Goal: Task Accomplishment & Management: Use online tool/utility

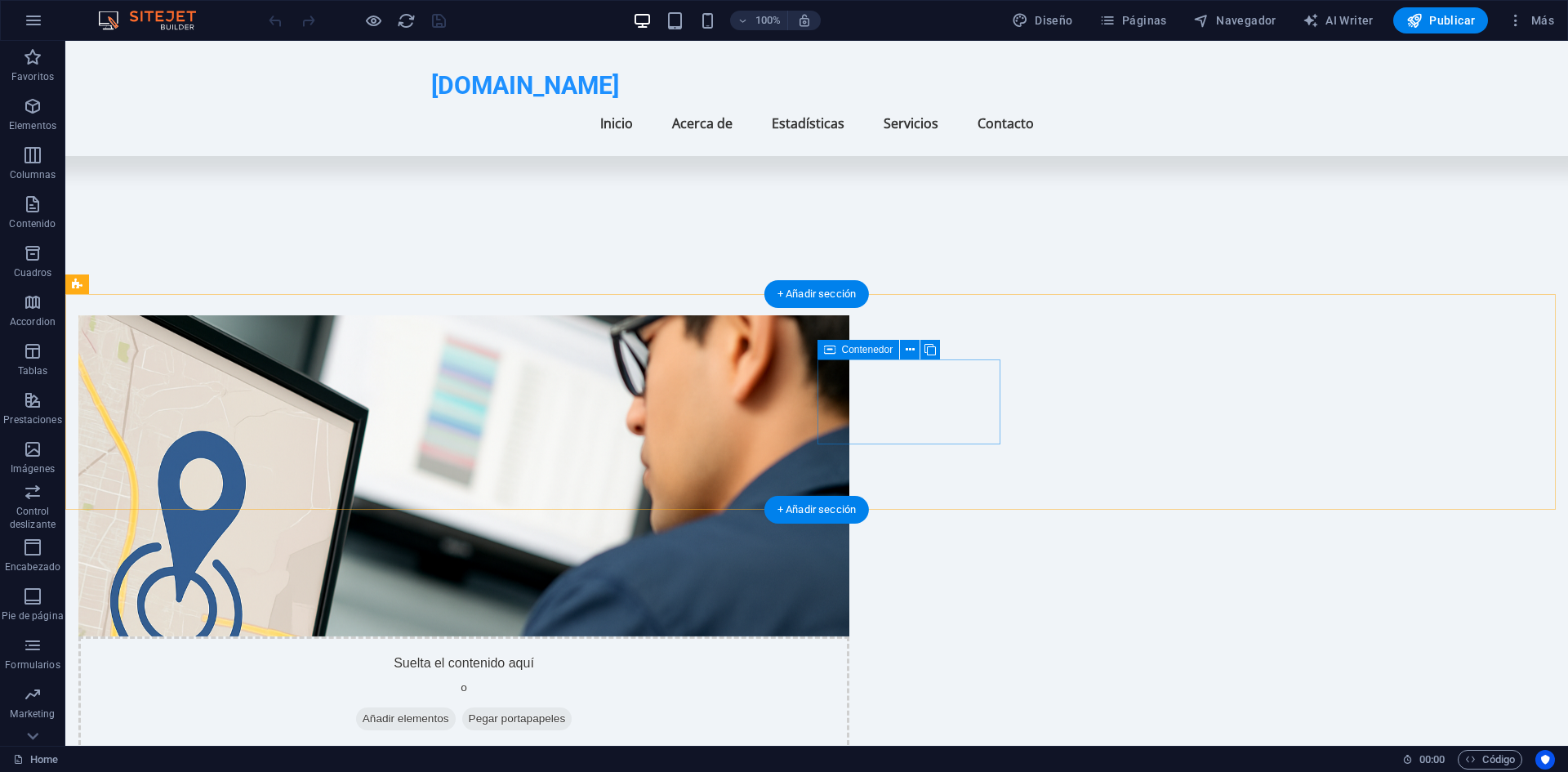
scroll to position [627, 0]
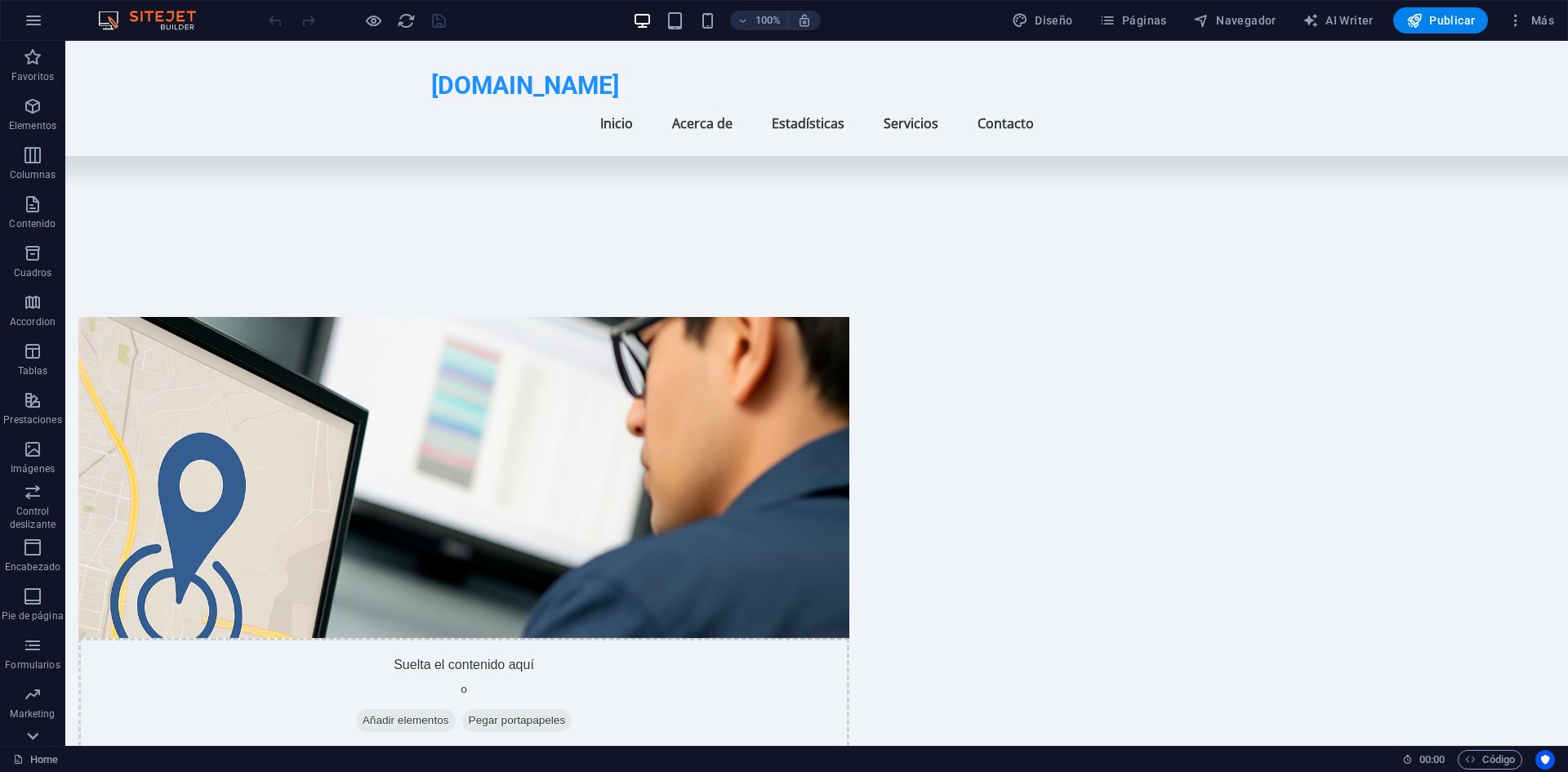
click at [47, 734] on div at bounding box center [32, 735] width 65 height 19
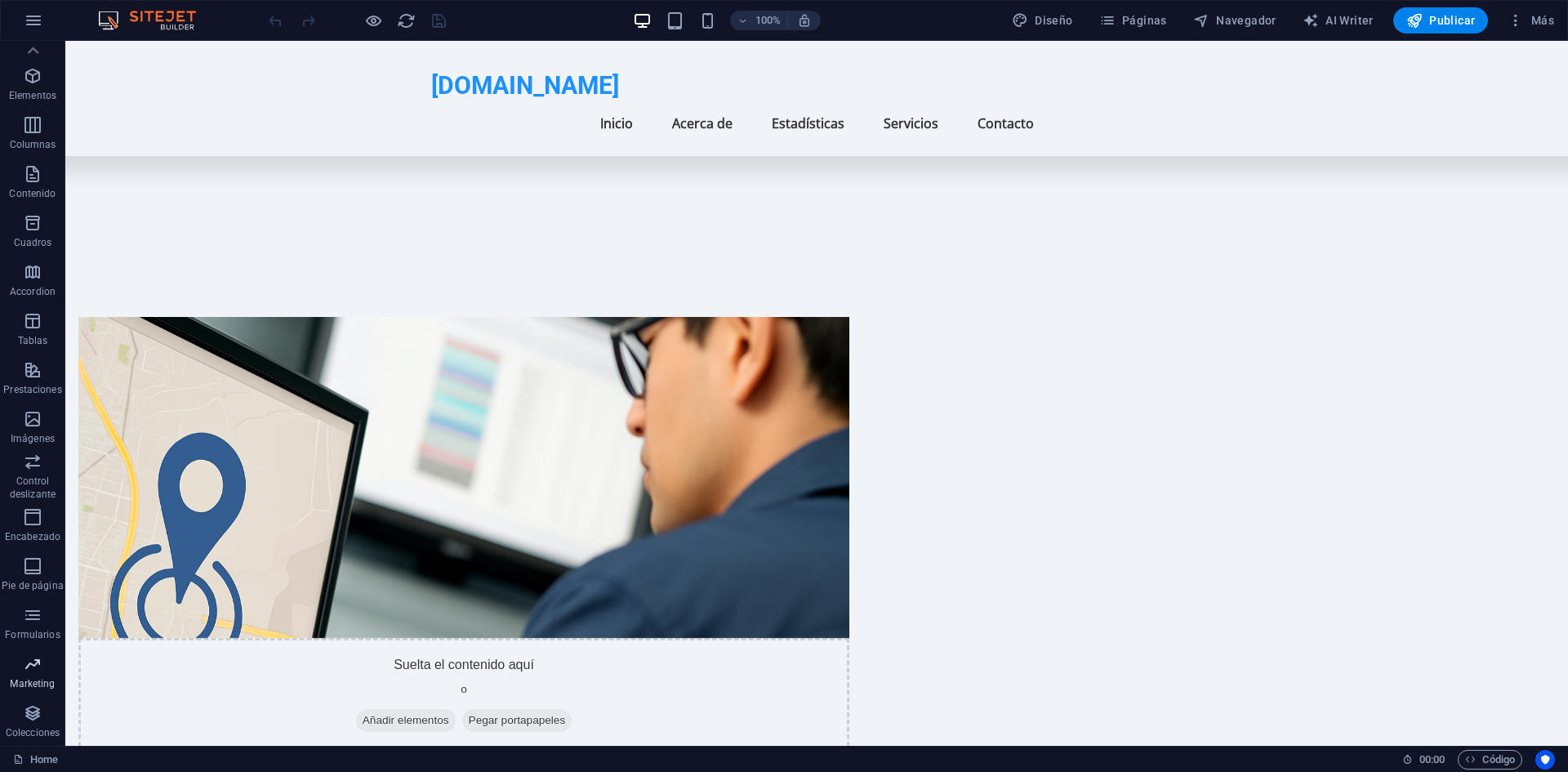
click at [46, 684] on p "Marketing" at bounding box center [32, 683] width 45 height 13
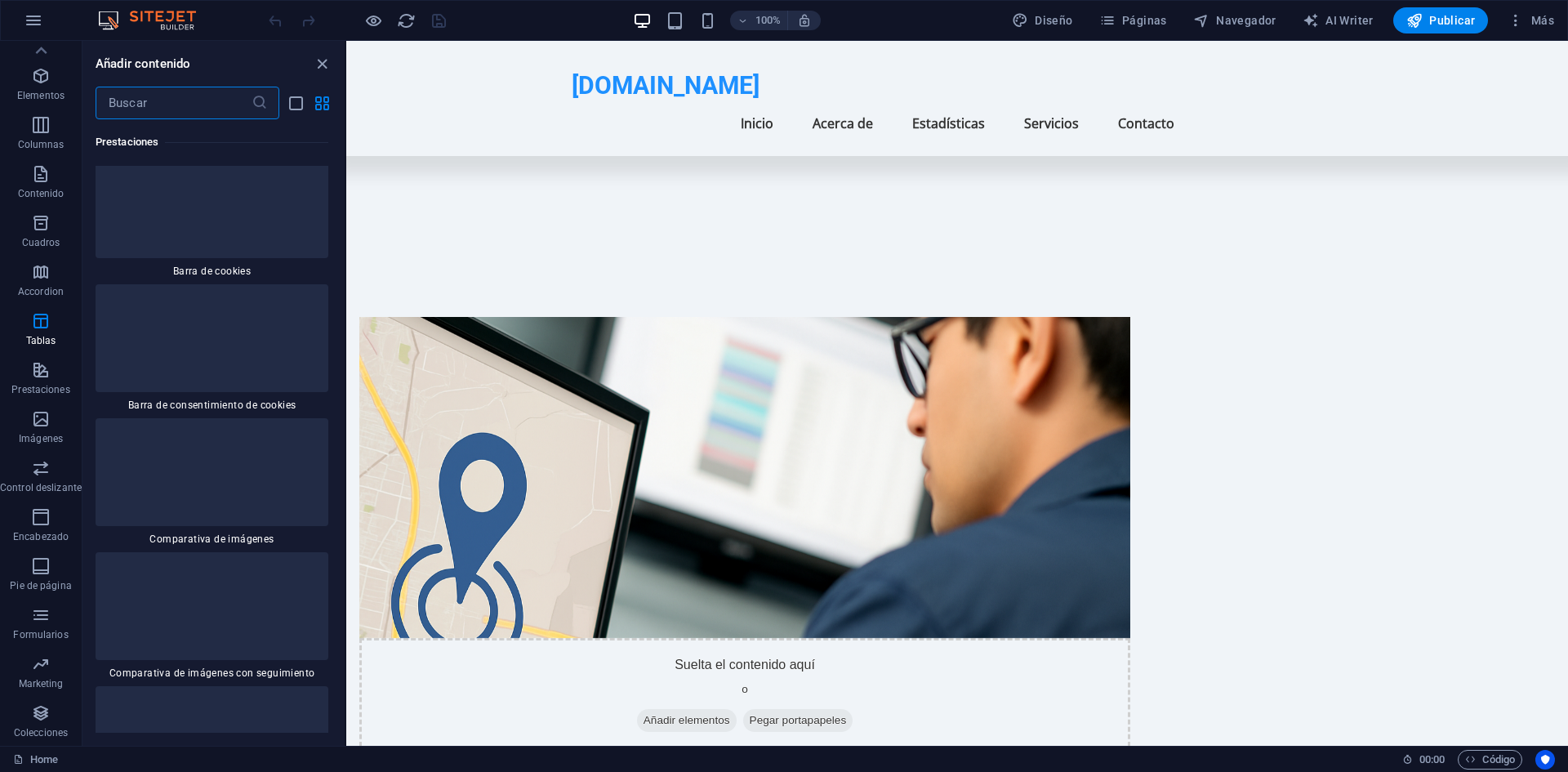
scroll to position [11836, 0]
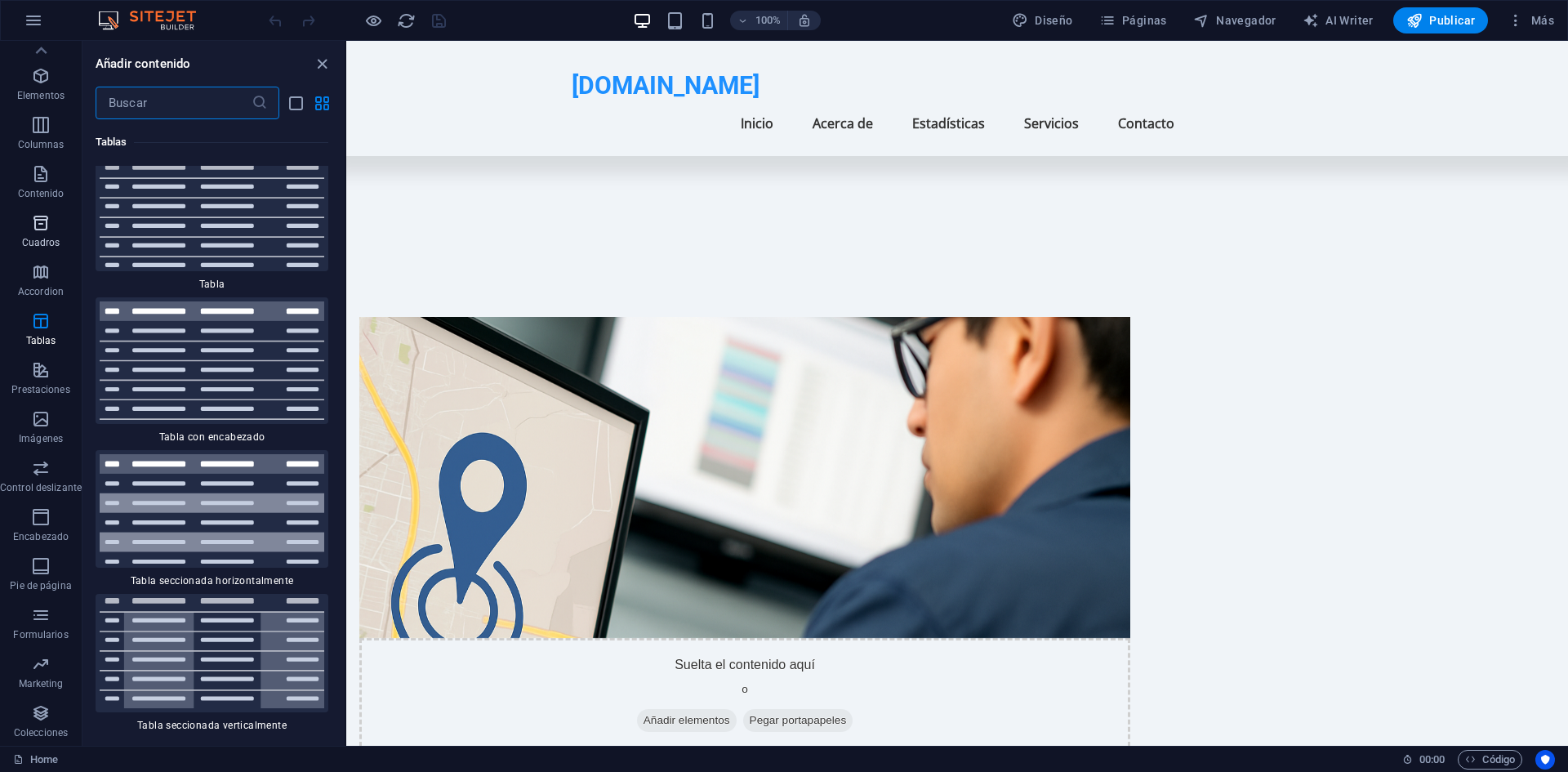
click at [39, 255] on button "Cuadros" at bounding box center [40, 232] width 81 height 49
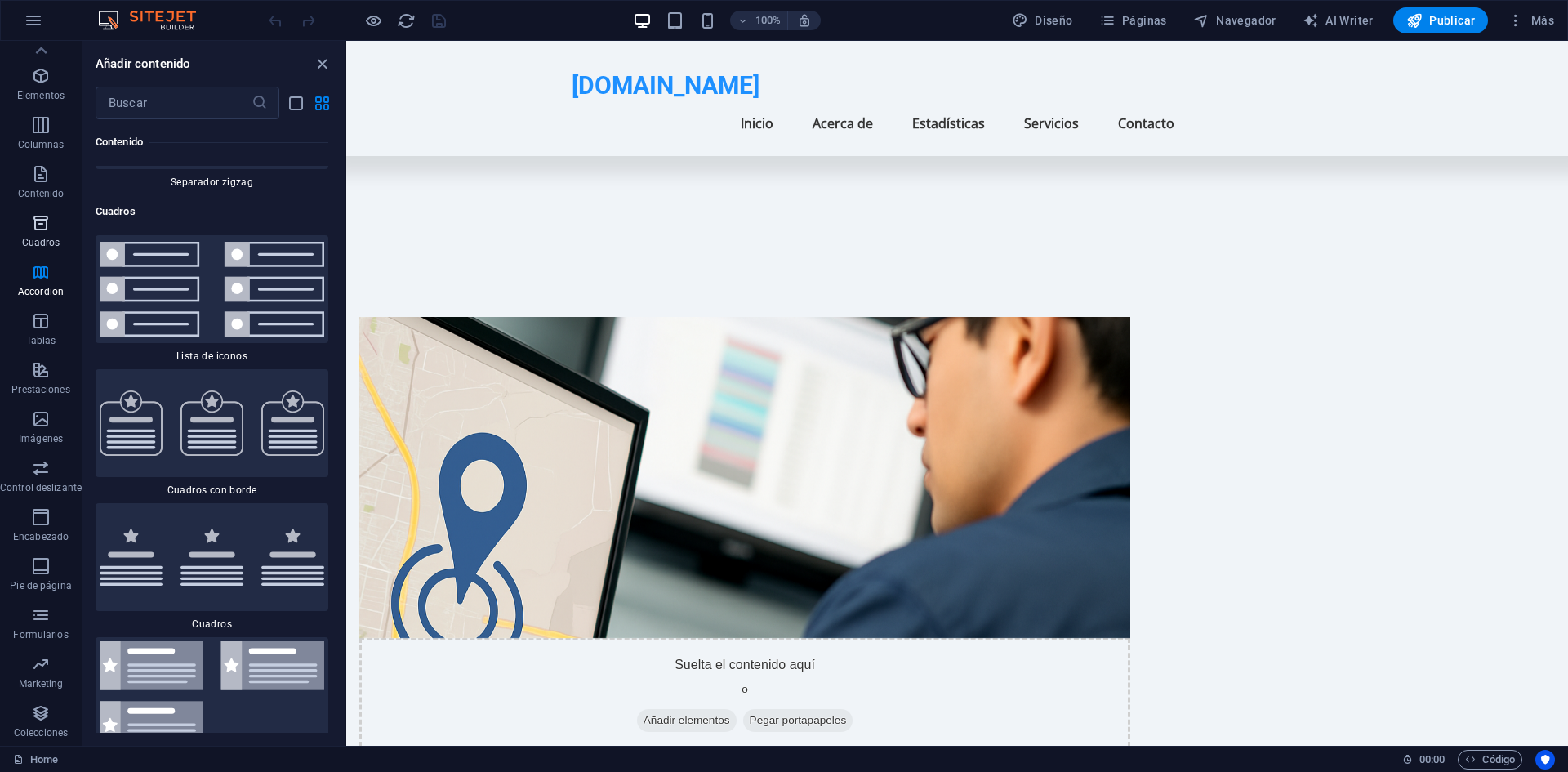
scroll to position [8769, 0]
click at [41, 209] on button "Cuadros" at bounding box center [40, 232] width 81 height 49
click at [39, 160] on button "Contenido" at bounding box center [40, 182] width 81 height 49
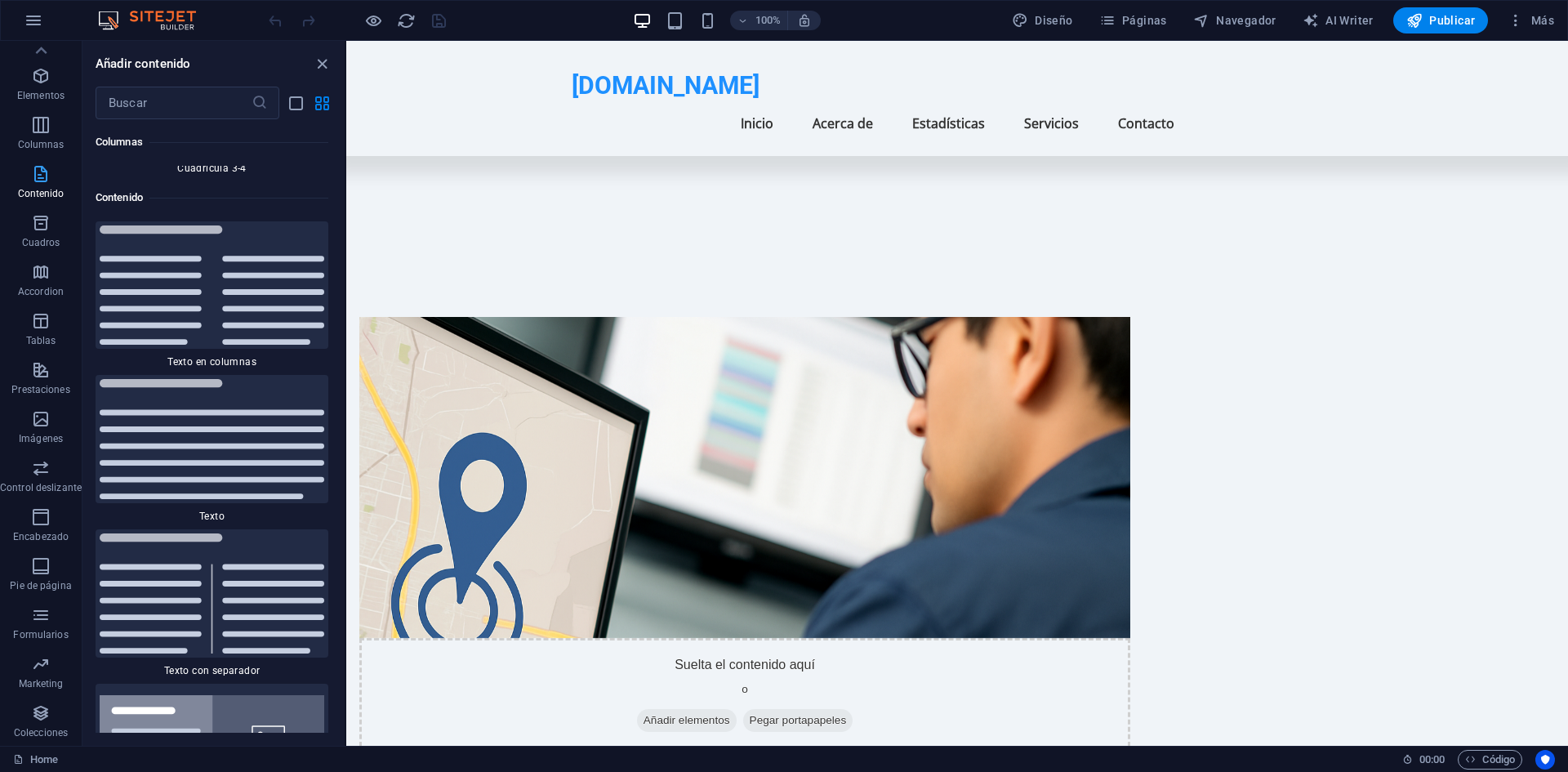
scroll to position [5487, 0]
click at [40, 53] on icon at bounding box center [40, 50] width 23 height 23
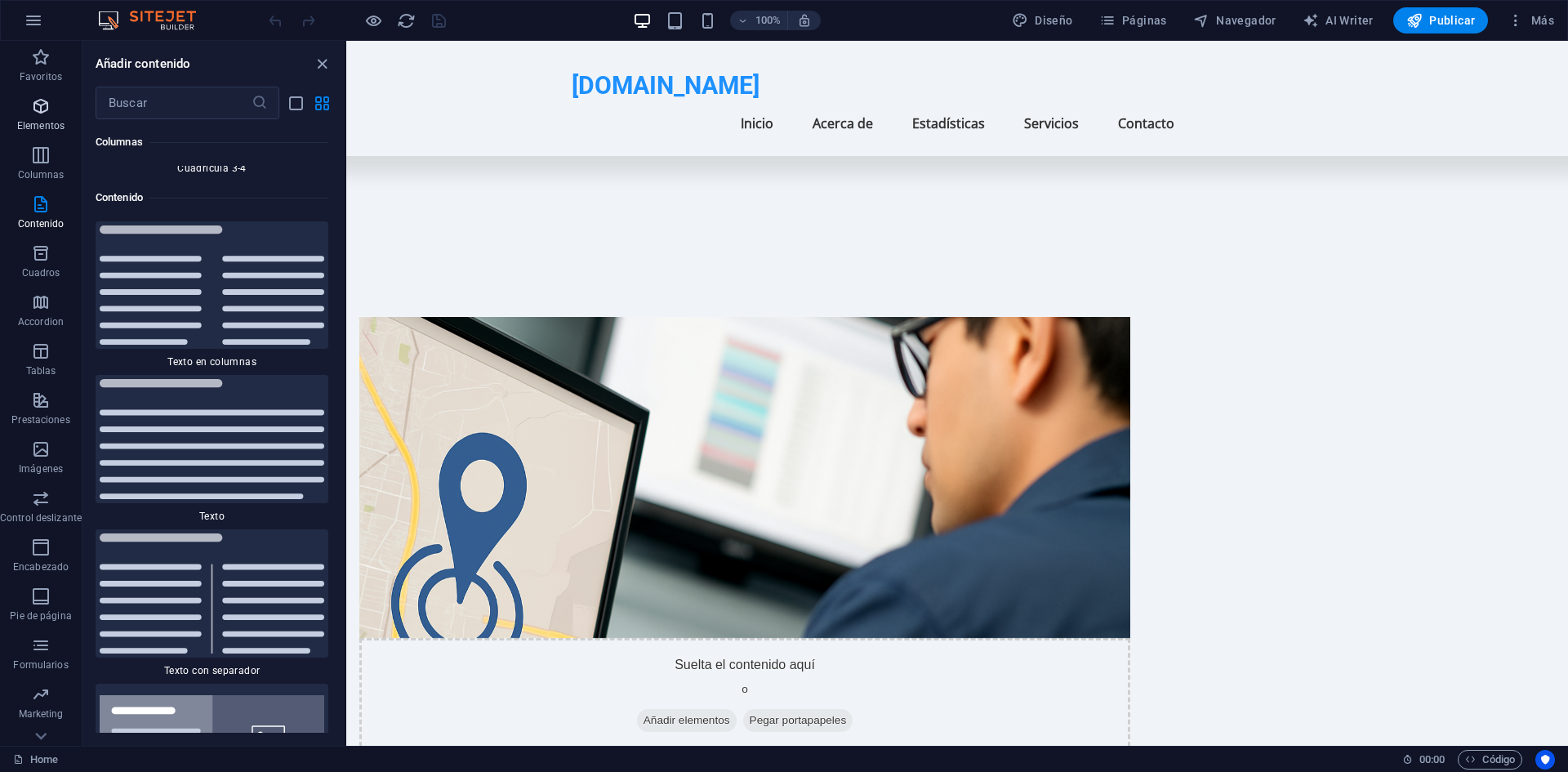
click at [39, 97] on icon "button" at bounding box center [40, 105] width 19 height 19
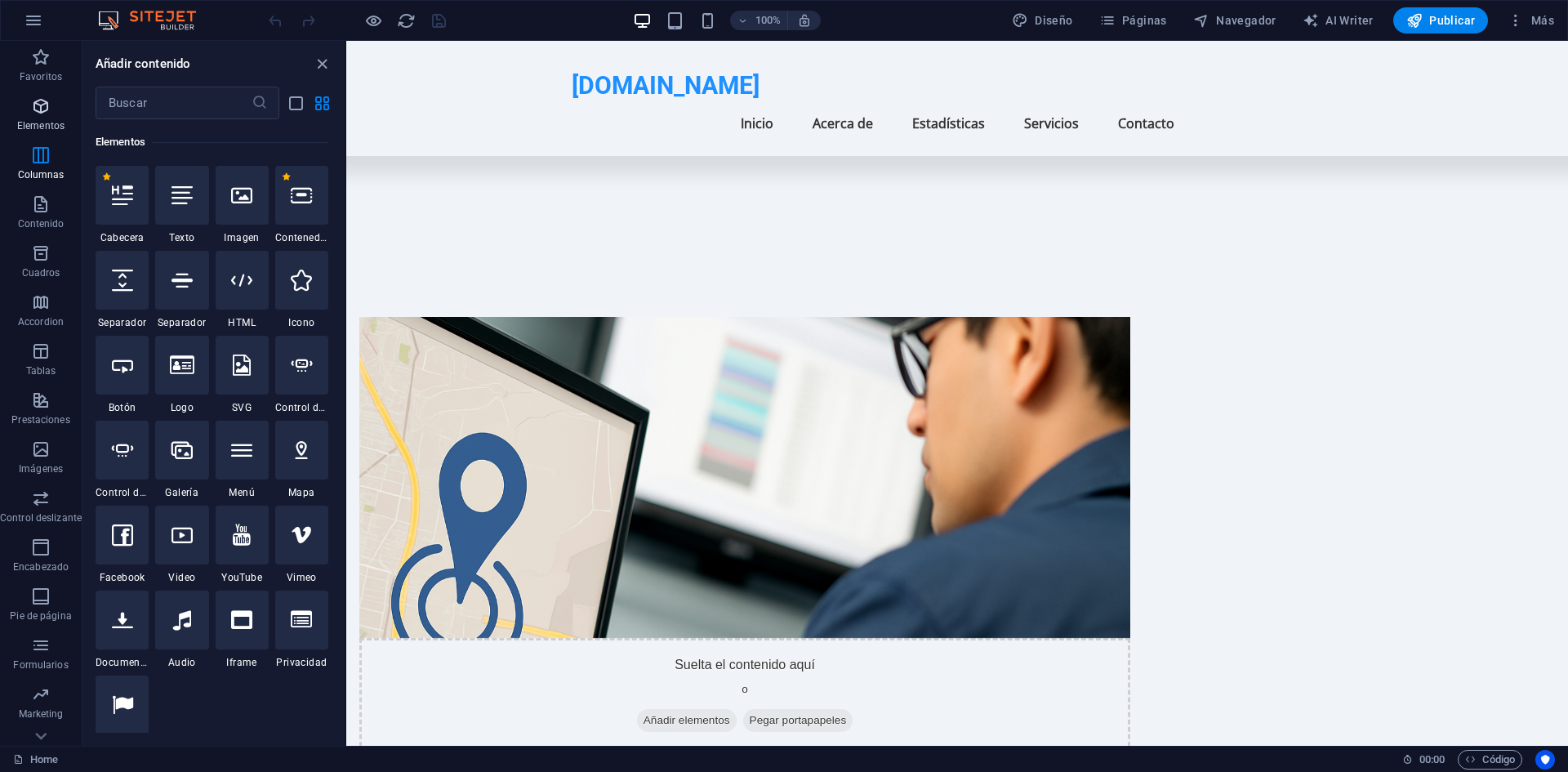
scroll to position [308, 0]
click at [1047, 24] on span "Diseño" at bounding box center [1042, 20] width 61 height 16
select select "px"
select select "200"
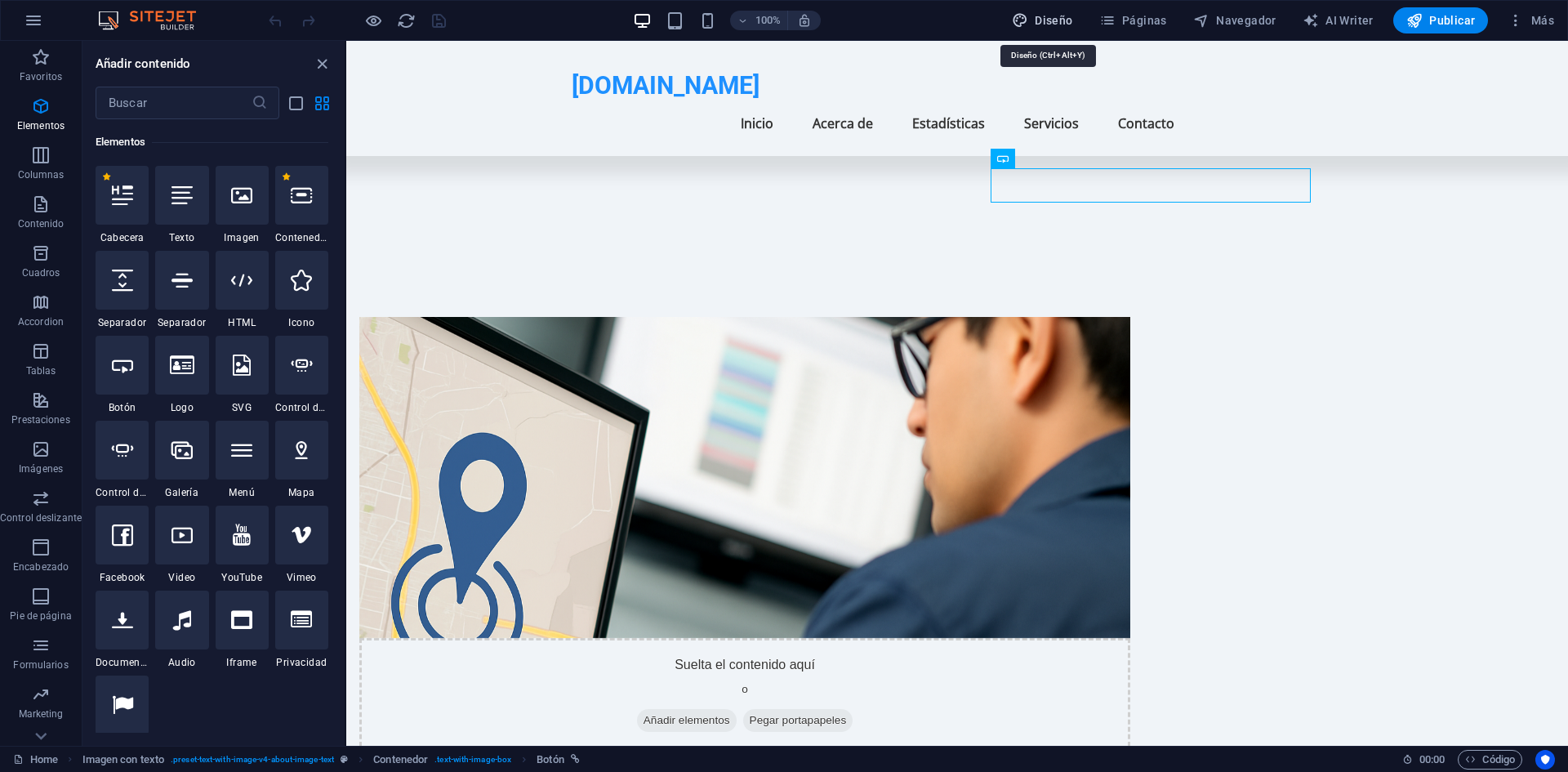
select select "px"
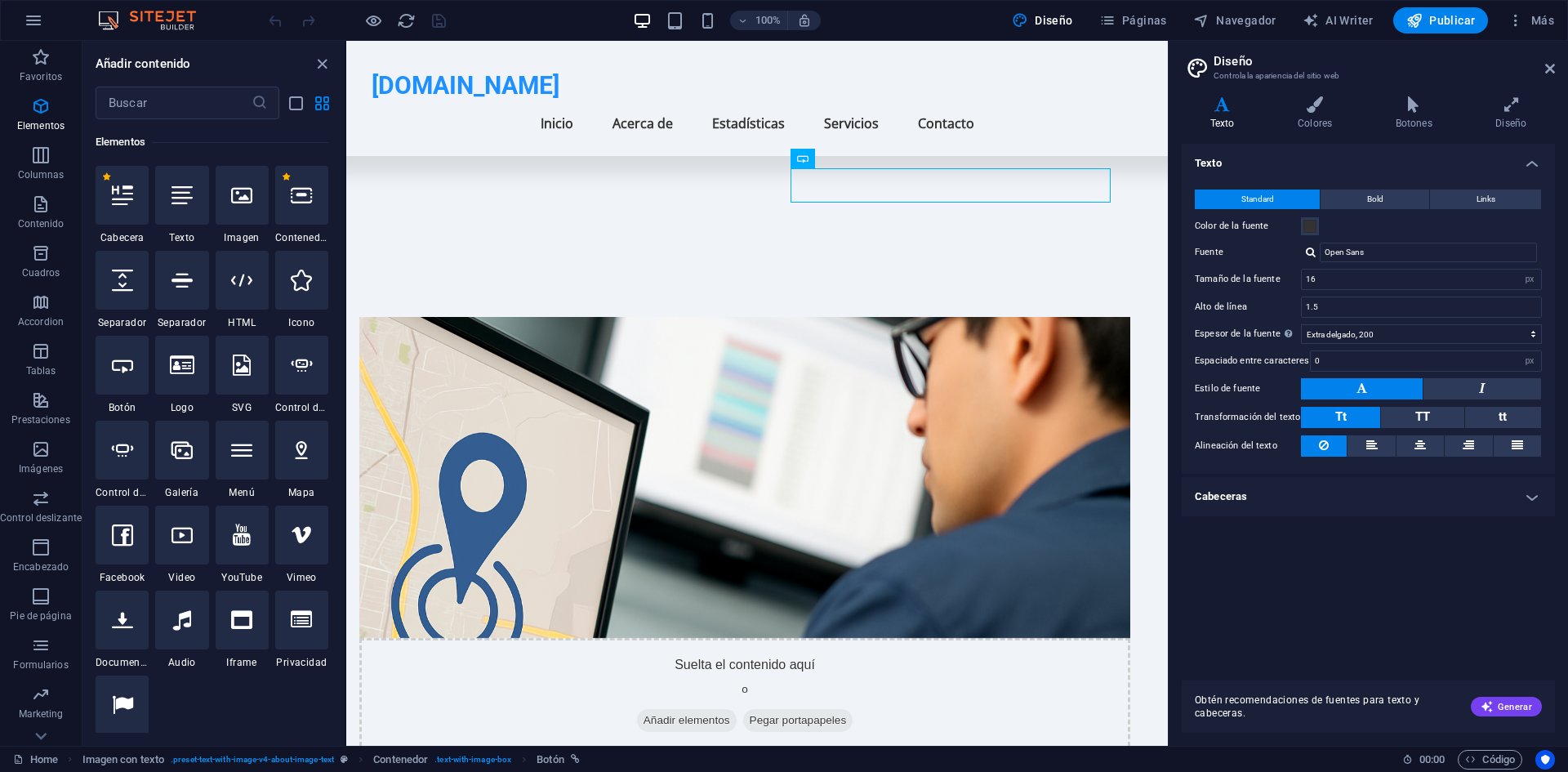
click at [1207, 114] on h4 "Texto" at bounding box center [1225, 113] width 87 height 34
click at [1318, 126] on h4 "Colores" at bounding box center [1317, 113] width 98 height 34
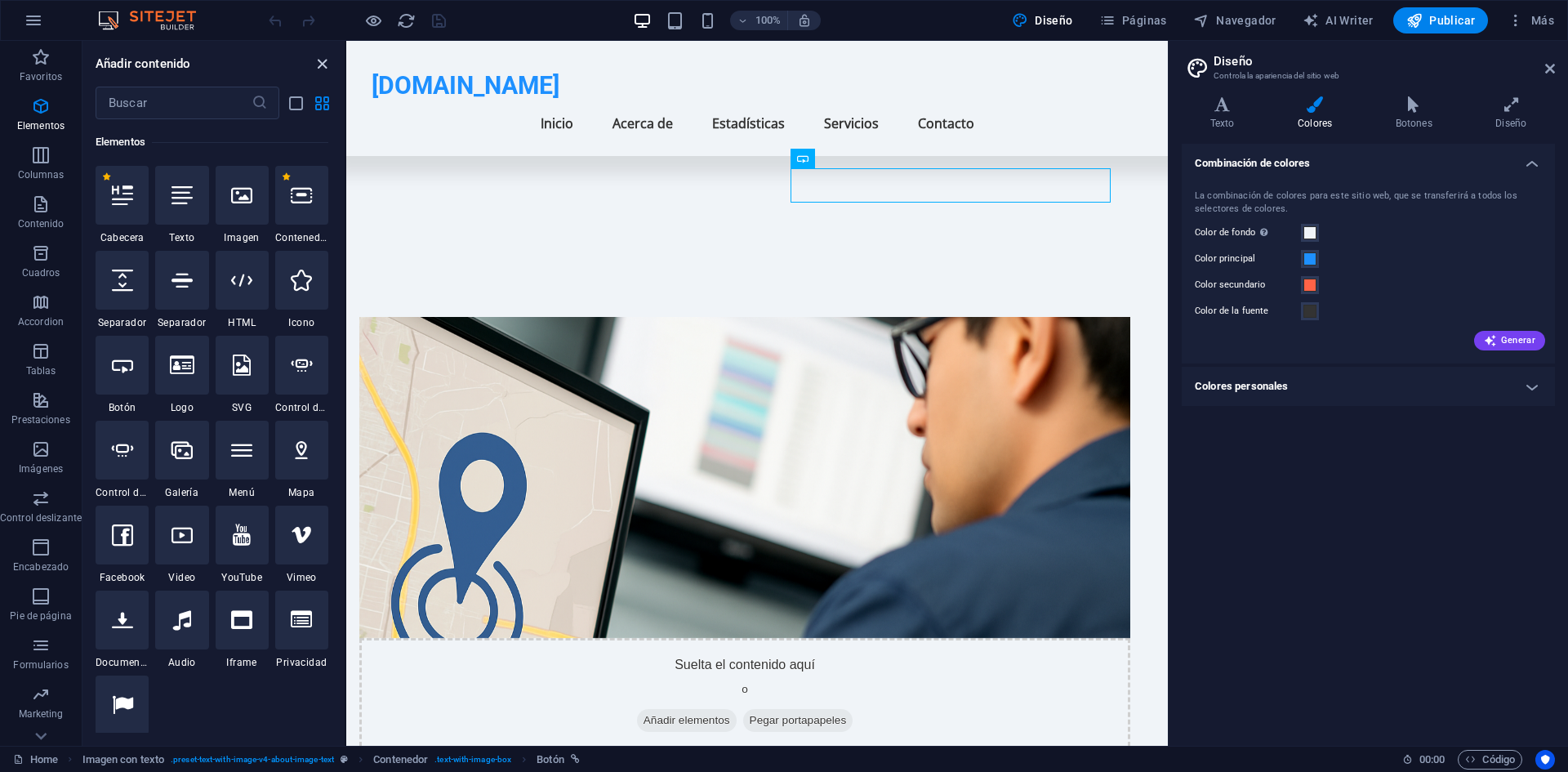
click at [321, 57] on icon "close panel" at bounding box center [322, 64] width 19 height 19
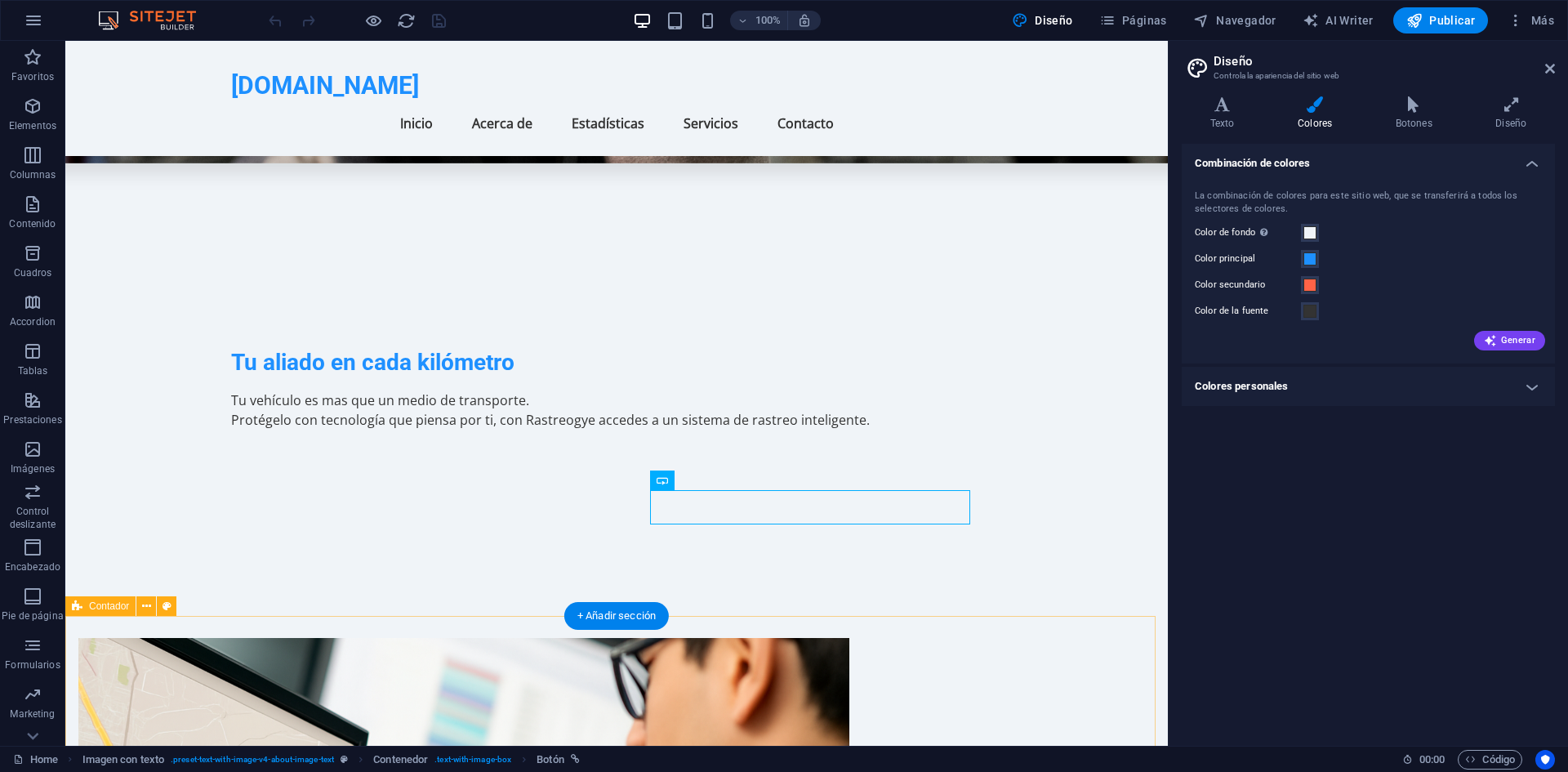
scroll to position [306, 0]
click at [1312, 259] on span at bounding box center [1310, 259] width 13 height 13
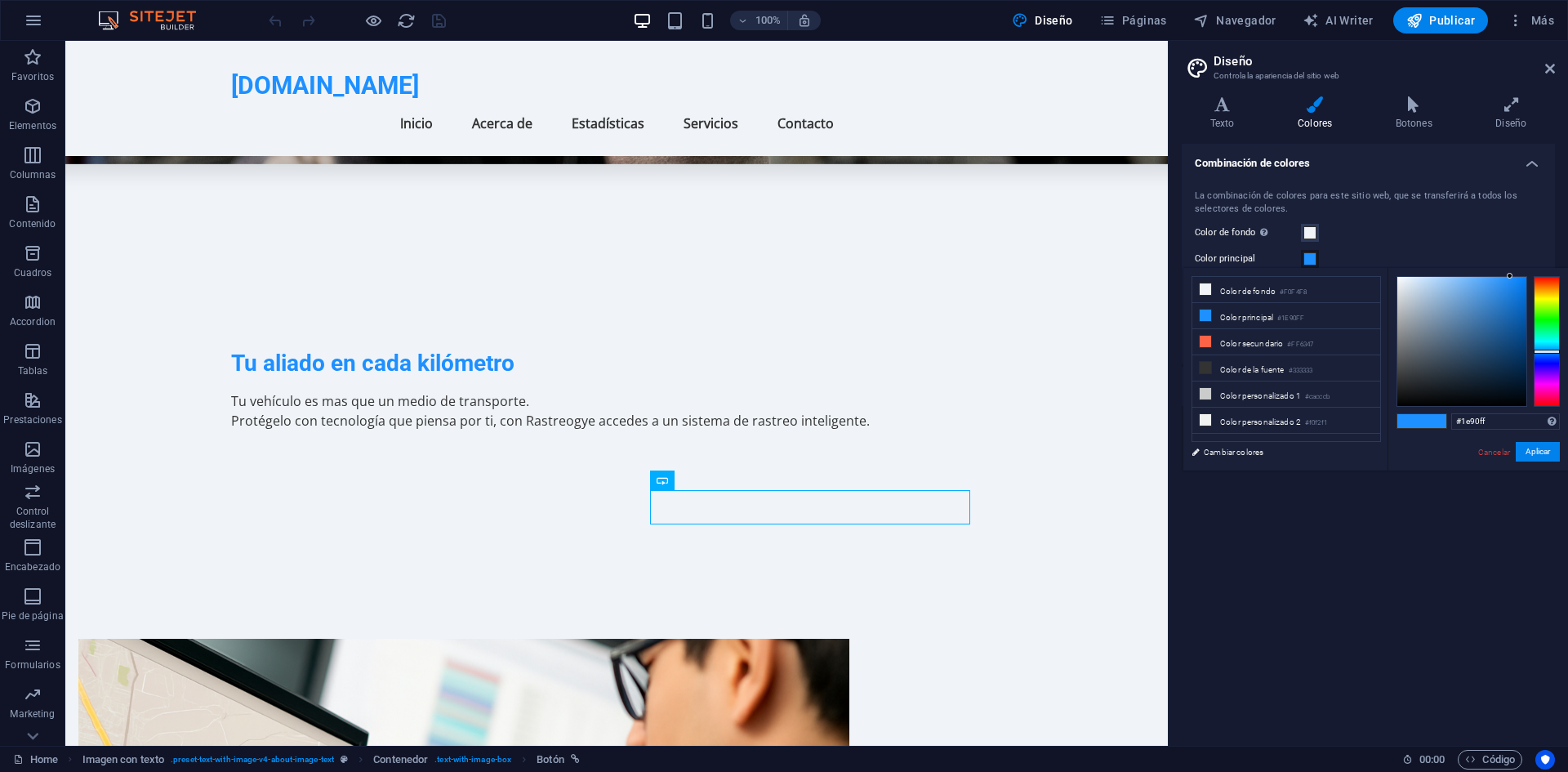
click at [1312, 259] on span at bounding box center [1310, 259] width 13 height 13
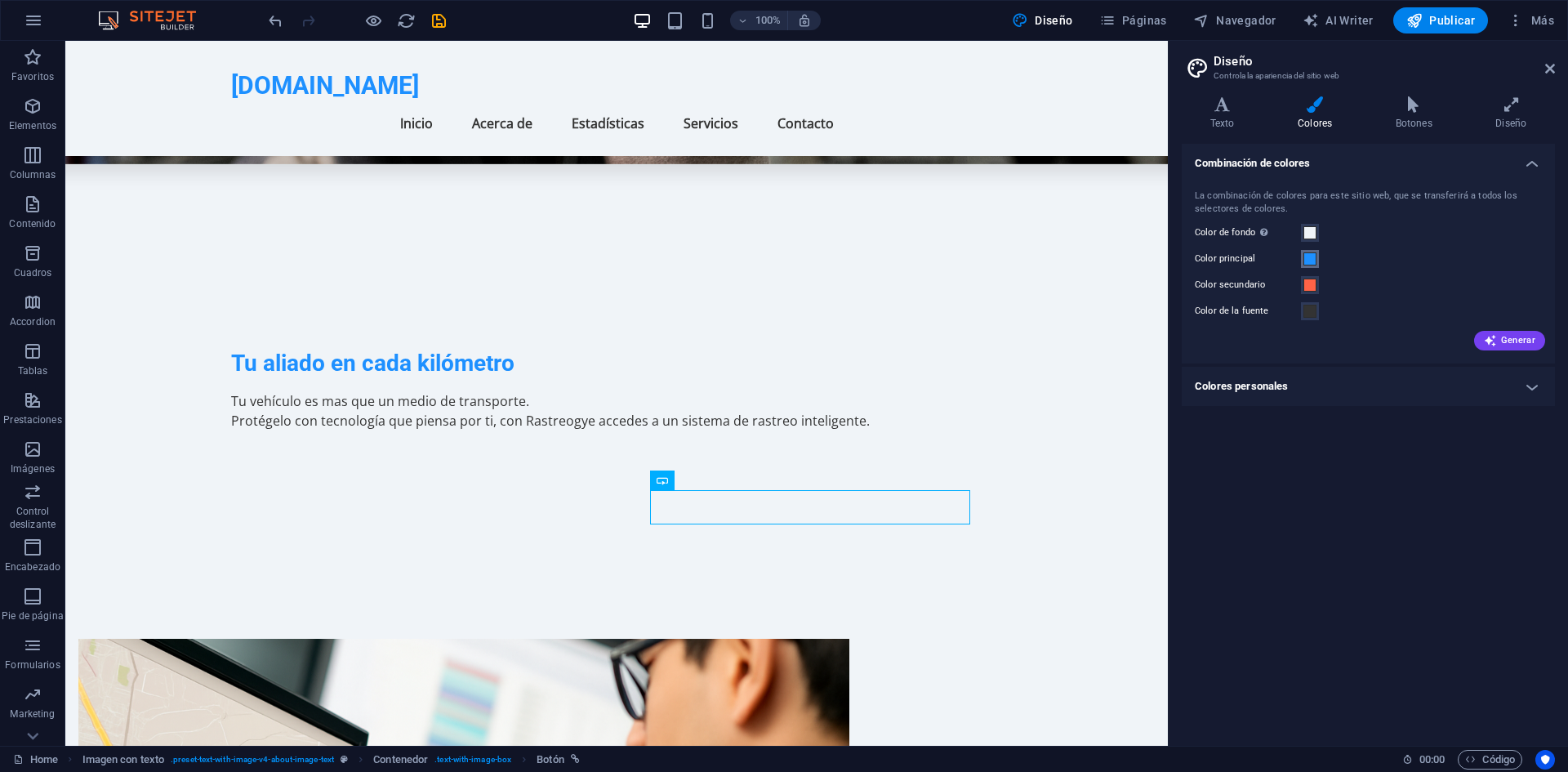
click at [1312, 259] on span at bounding box center [1310, 259] width 13 height 13
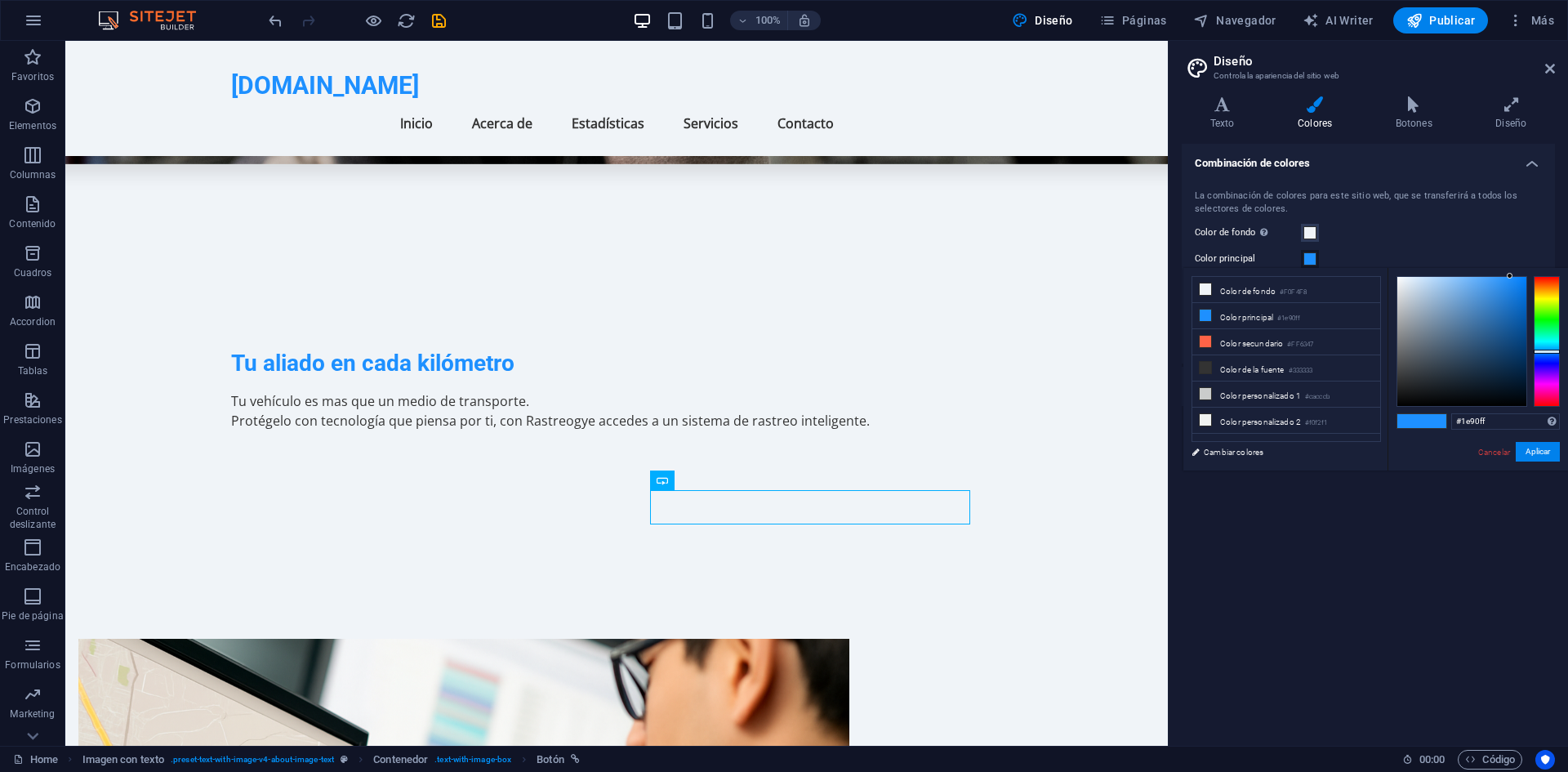
click at [1312, 259] on span at bounding box center [1310, 259] width 13 height 13
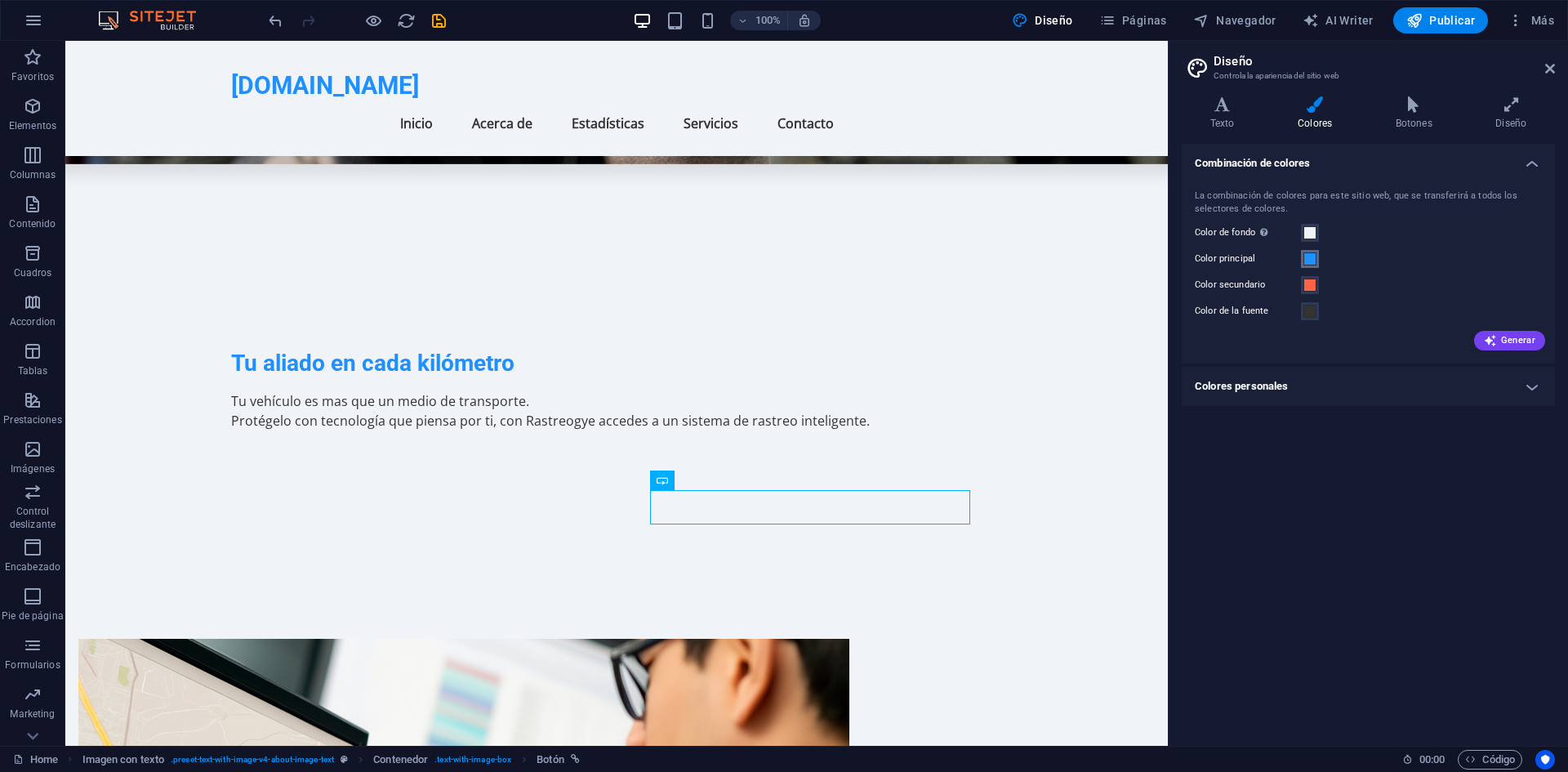
click at [1312, 259] on span at bounding box center [1310, 259] width 13 height 13
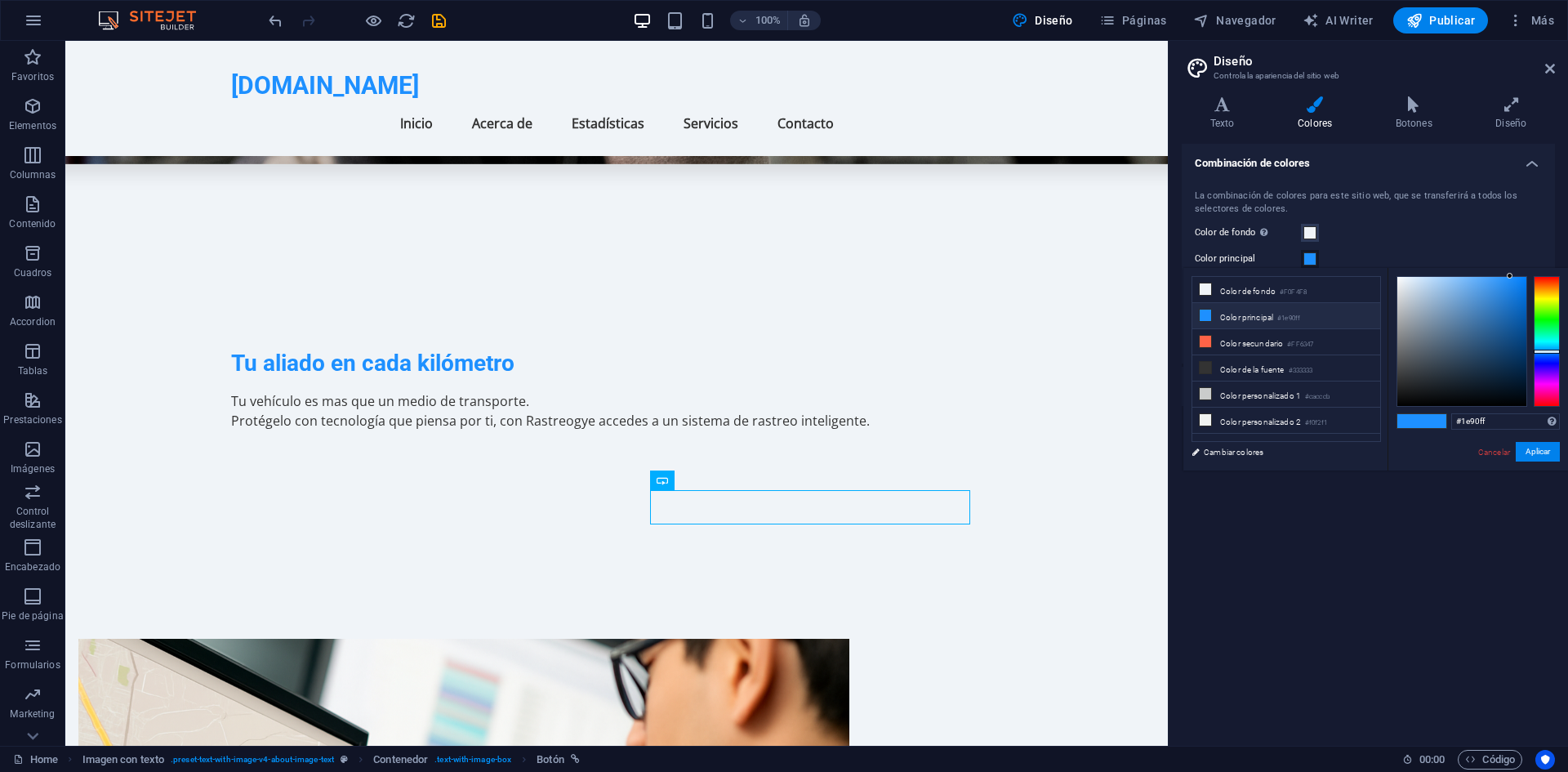
click at [1280, 316] on li "Color principal #1e90ff" at bounding box center [1285, 316] width 188 height 27
click at [1487, 417] on input "#1e90ff" at bounding box center [1505, 421] width 109 height 16
paste input "1F2A44"
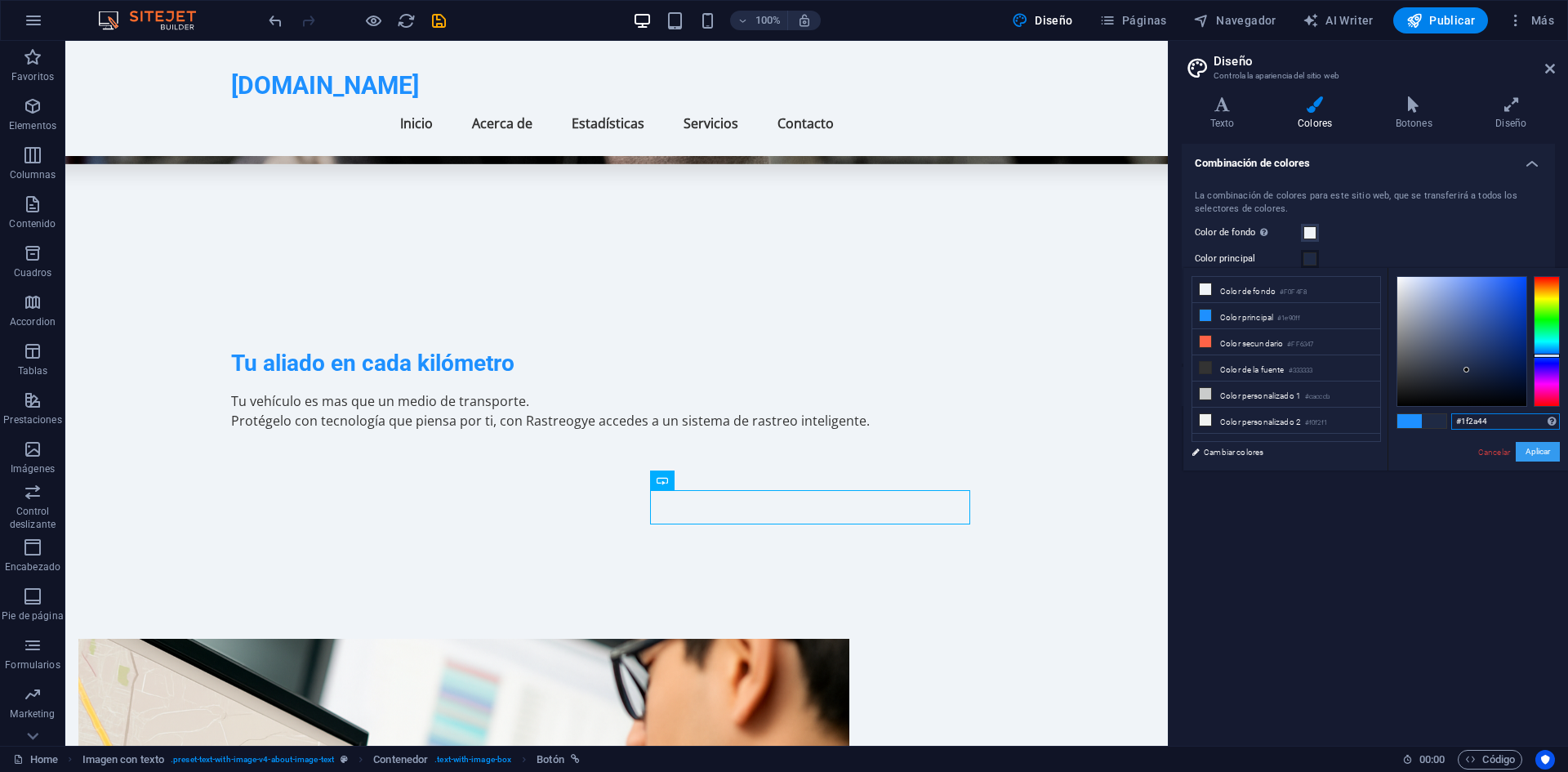
type input "#1f2a44"
click at [1525, 449] on button "Aplicar" at bounding box center [1538, 451] width 44 height 19
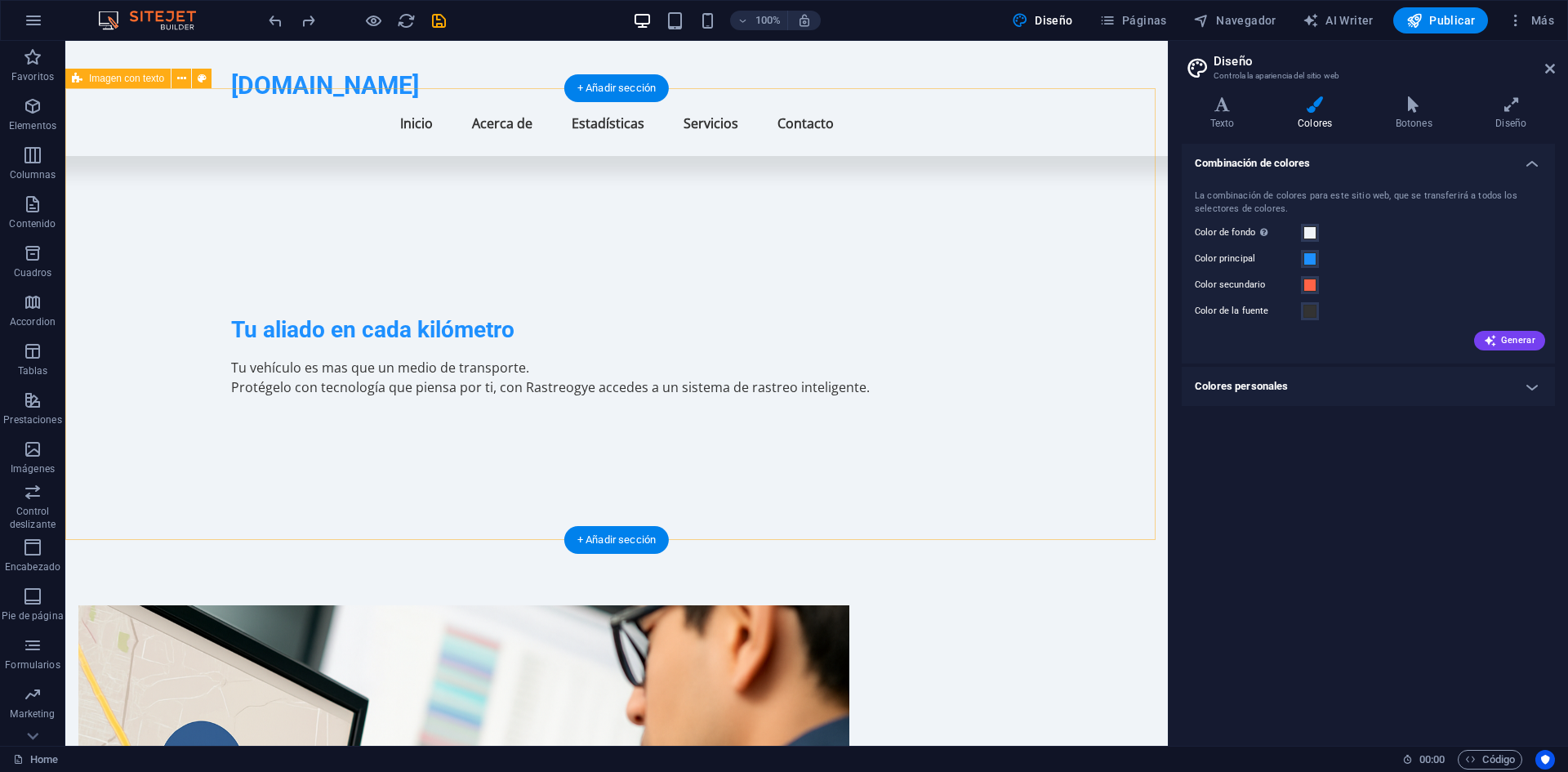
scroll to position [389, 0]
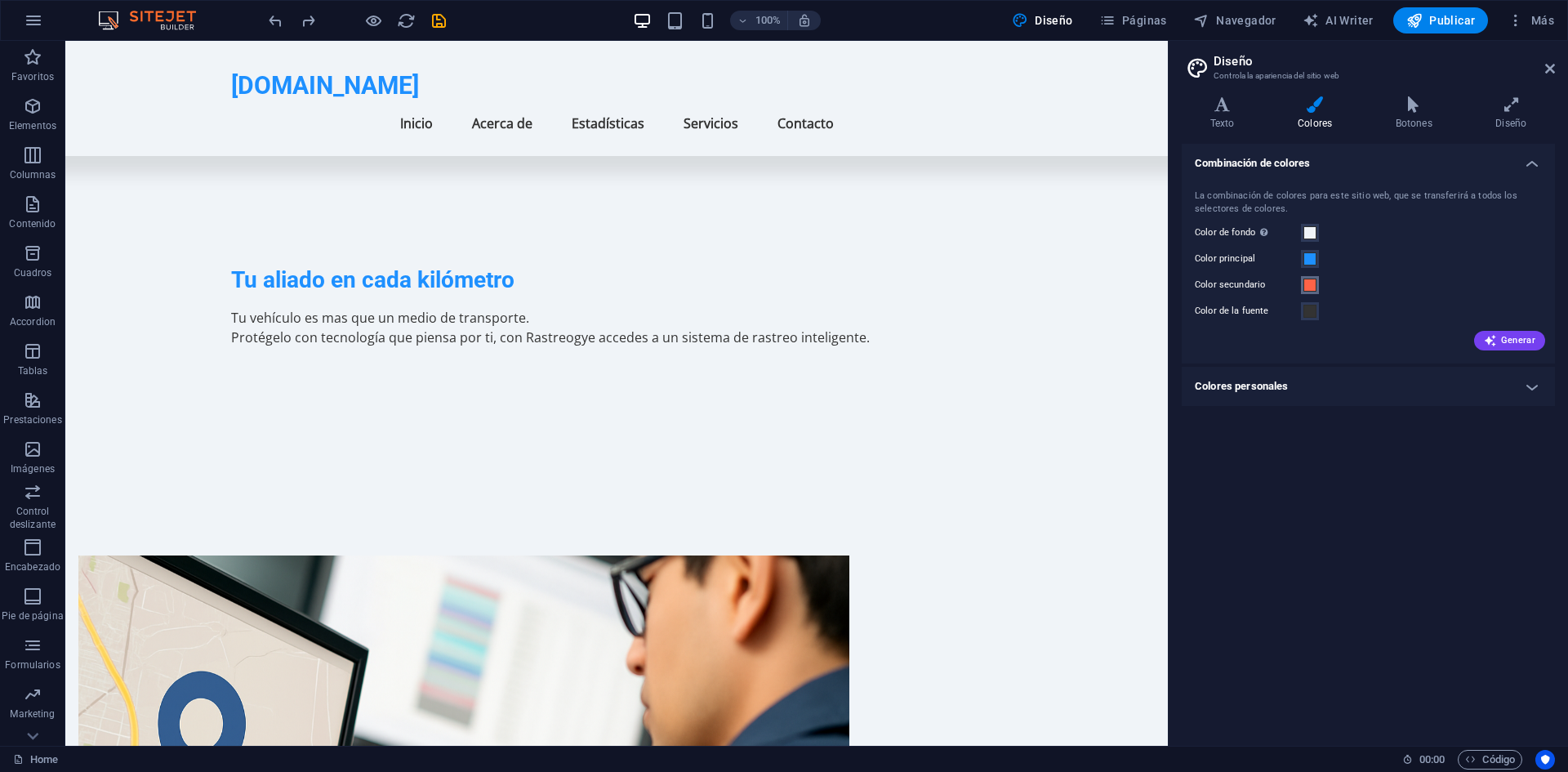
click at [1302, 286] on button "Color secundario" at bounding box center [1310, 285] width 18 height 18
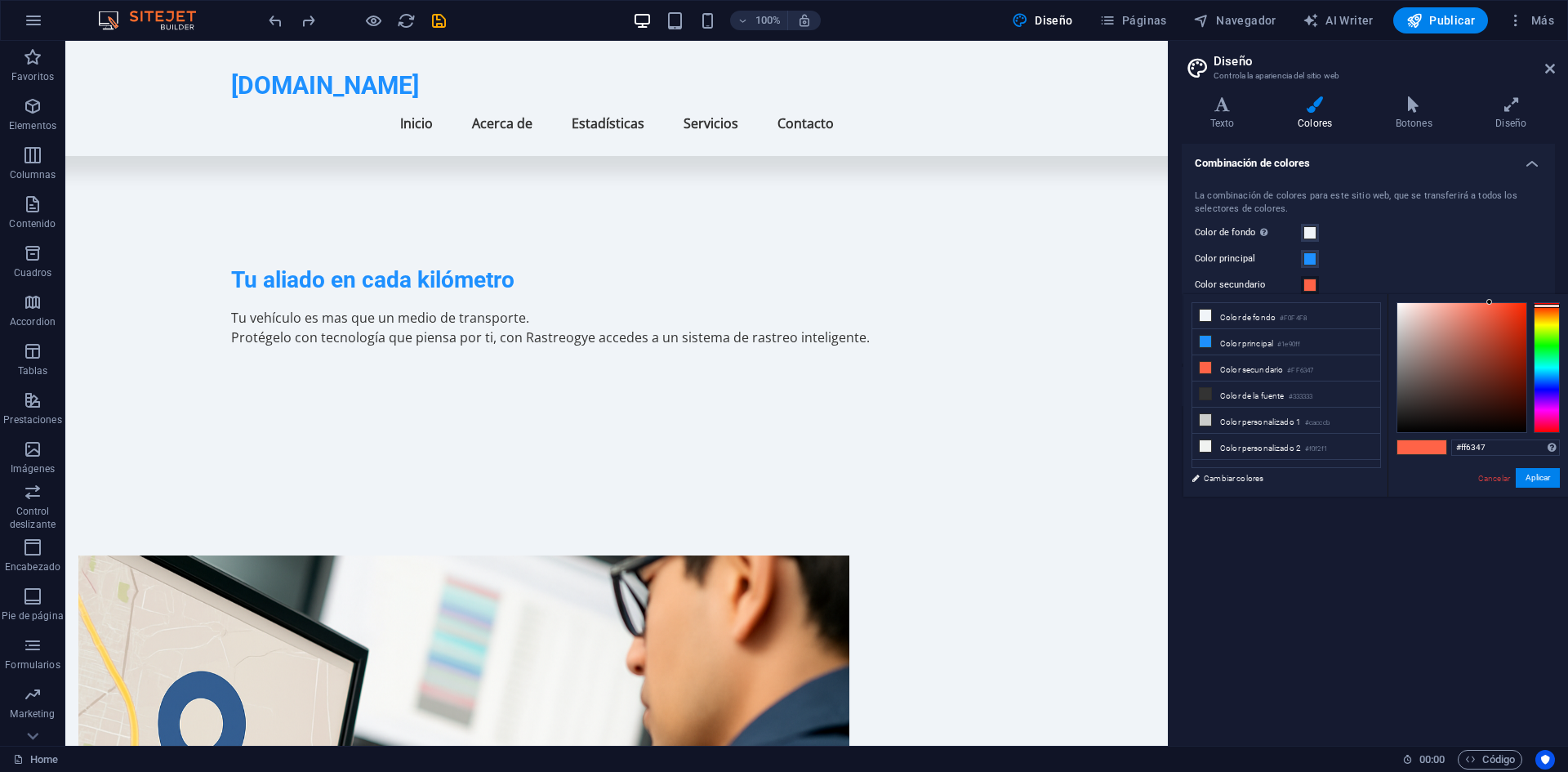
click at [1302, 286] on button "Color secundario" at bounding box center [1310, 285] width 18 height 18
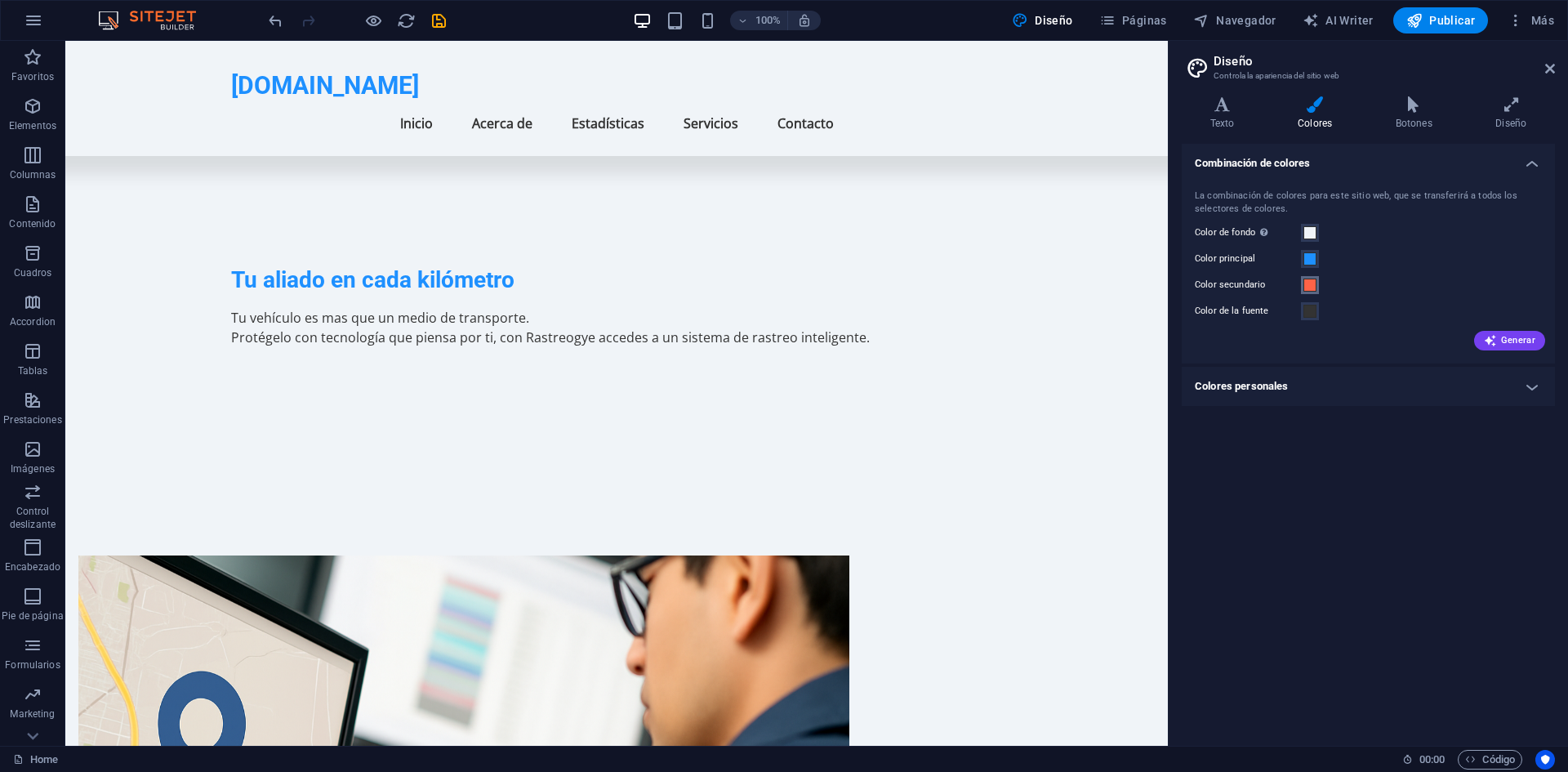
click at [1302, 286] on button "Color secundario" at bounding box center [1310, 285] width 18 height 18
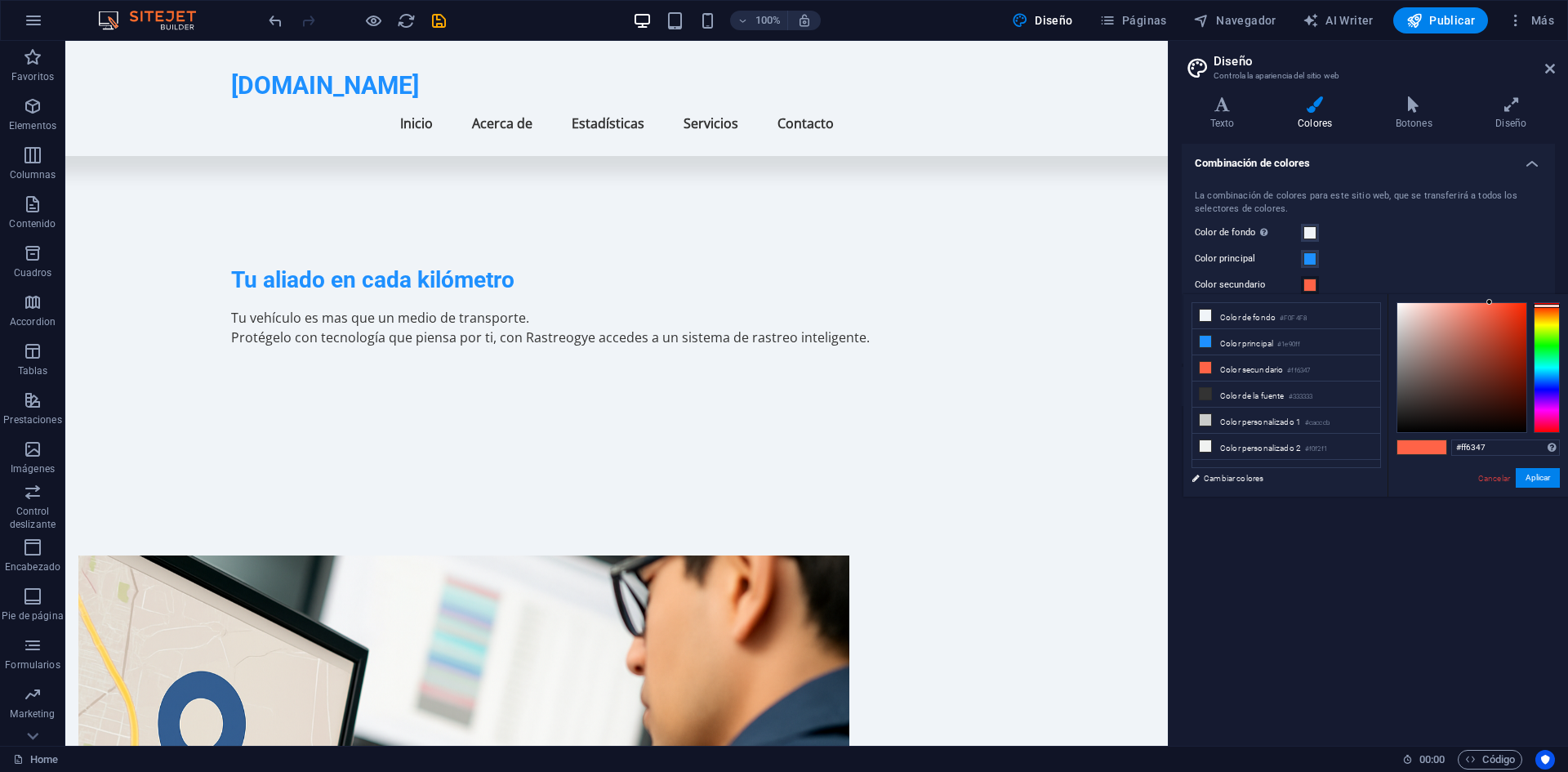
click at [1302, 286] on button "Color secundario" at bounding box center [1310, 285] width 18 height 18
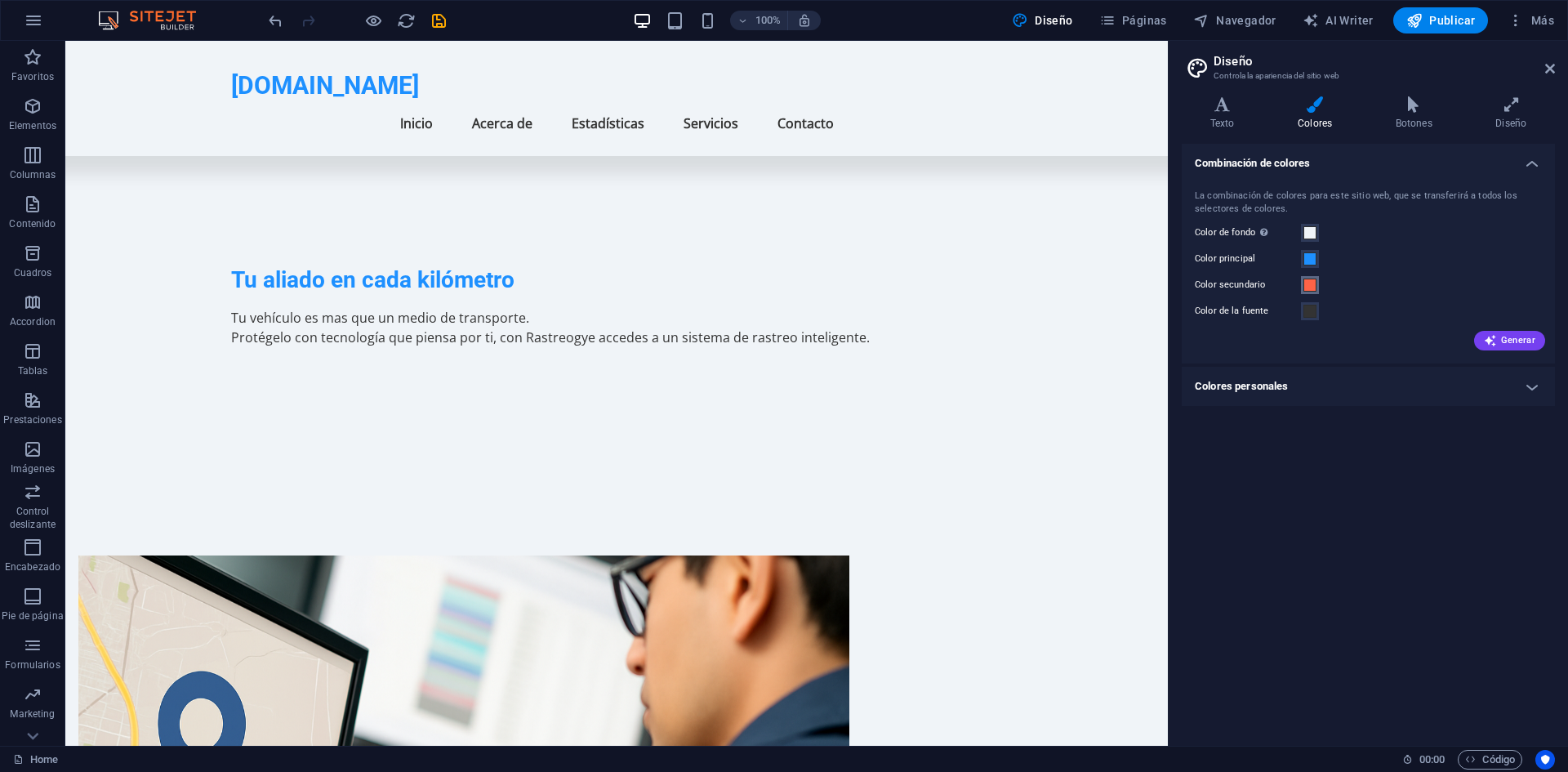
click at [1302, 286] on button "Color secundario" at bounding box center [1310, 285] width 18 height 18
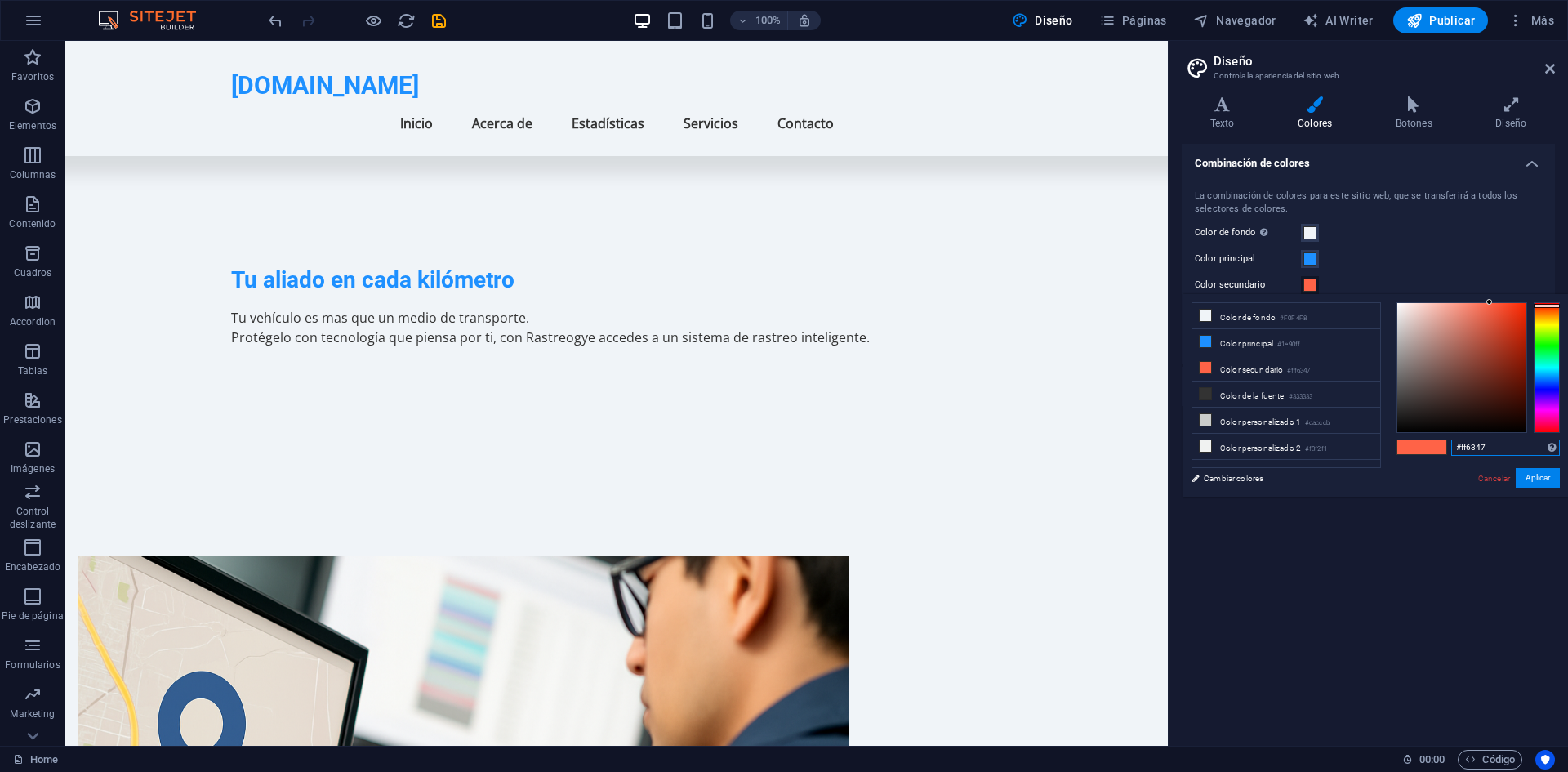
click at [1476, 449] on input "#ff6347" at bounding box center [1505, 448] width 109 height 16
type input "#"
paste input "1F2A44"
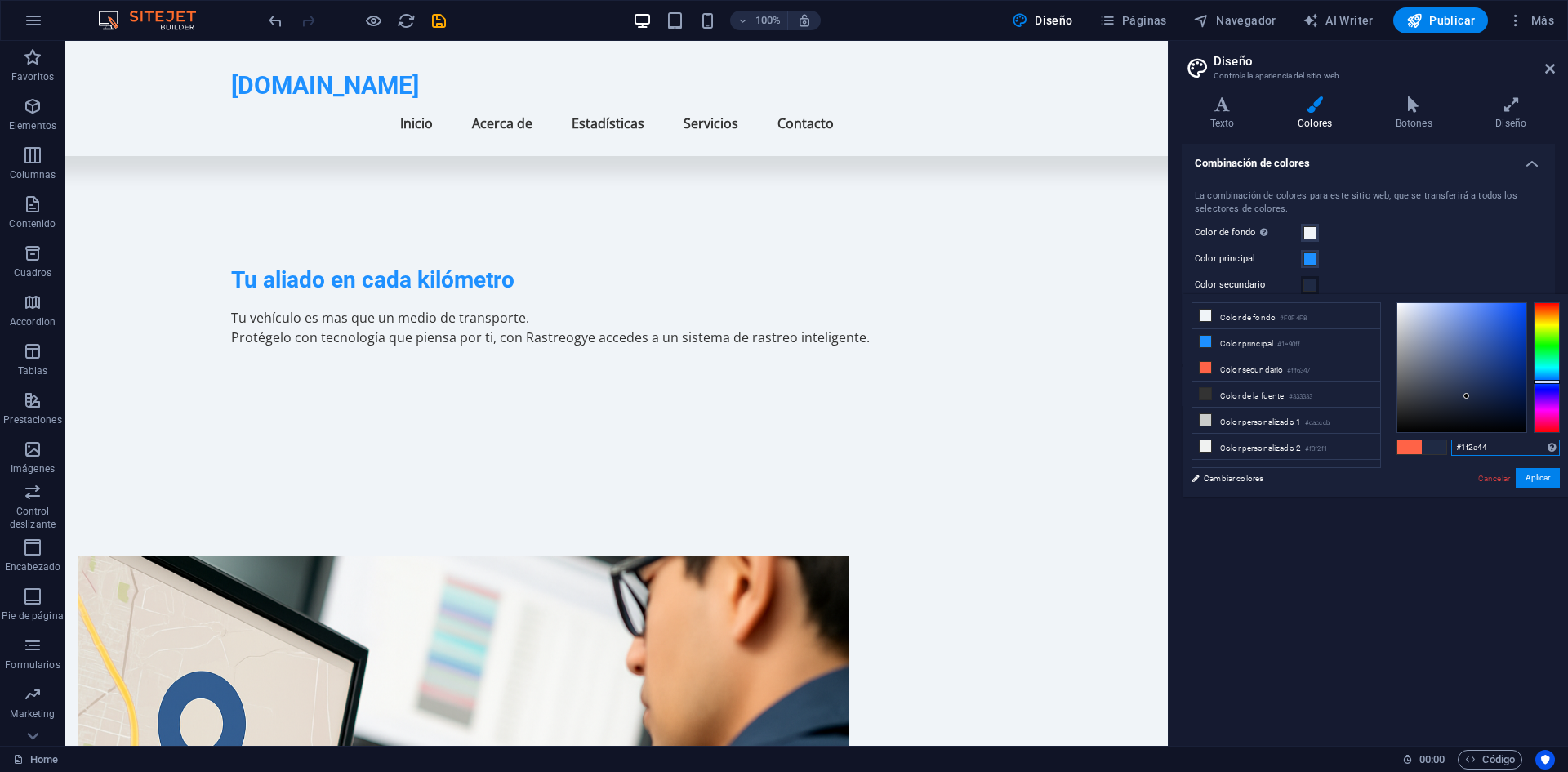
type input "#1f2a44"
click at [1536, 477] on button "Aplicar" at bounding box center [1538, 477] width 44 height 19
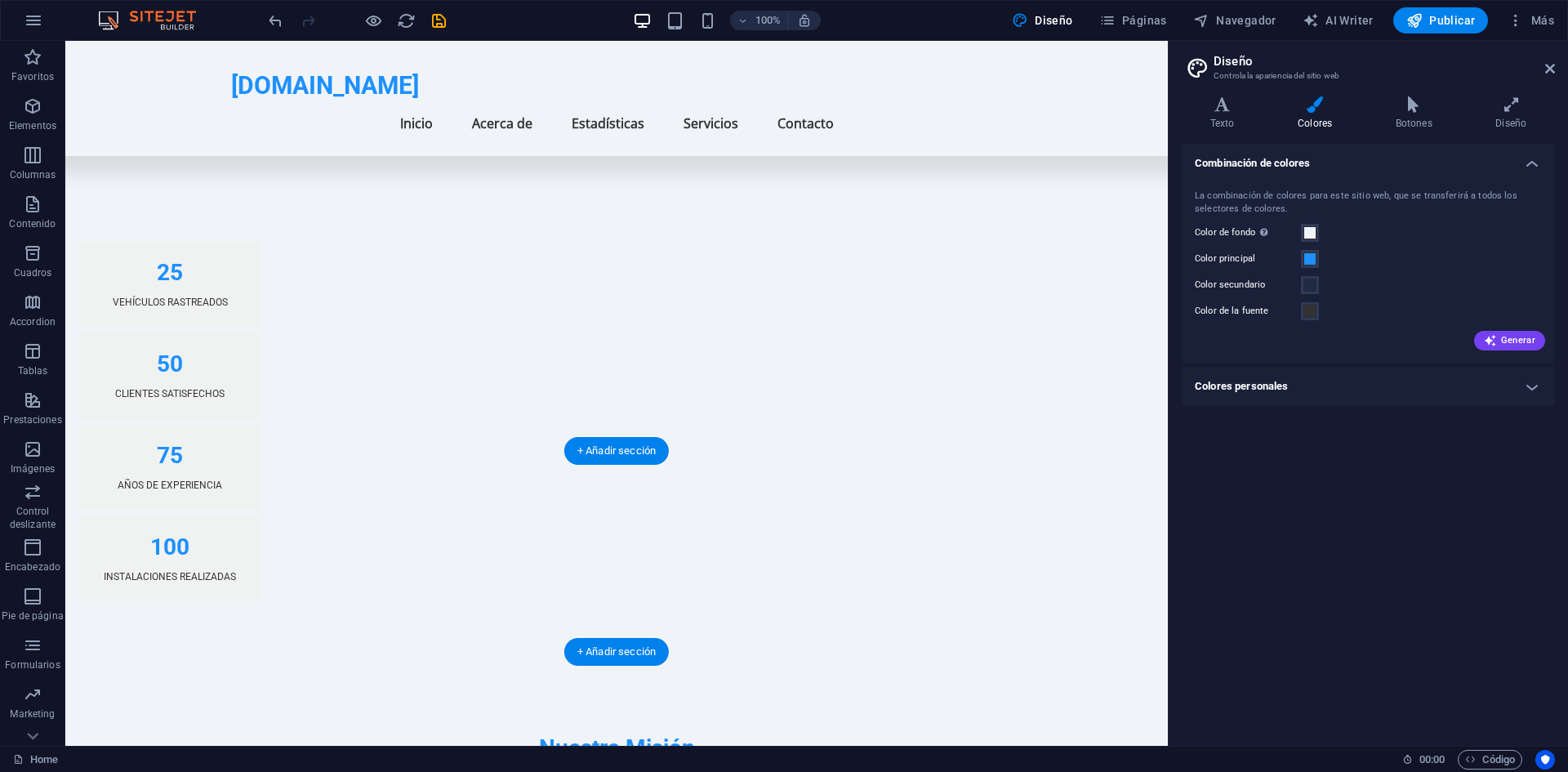
scroll to position [1501, 0]
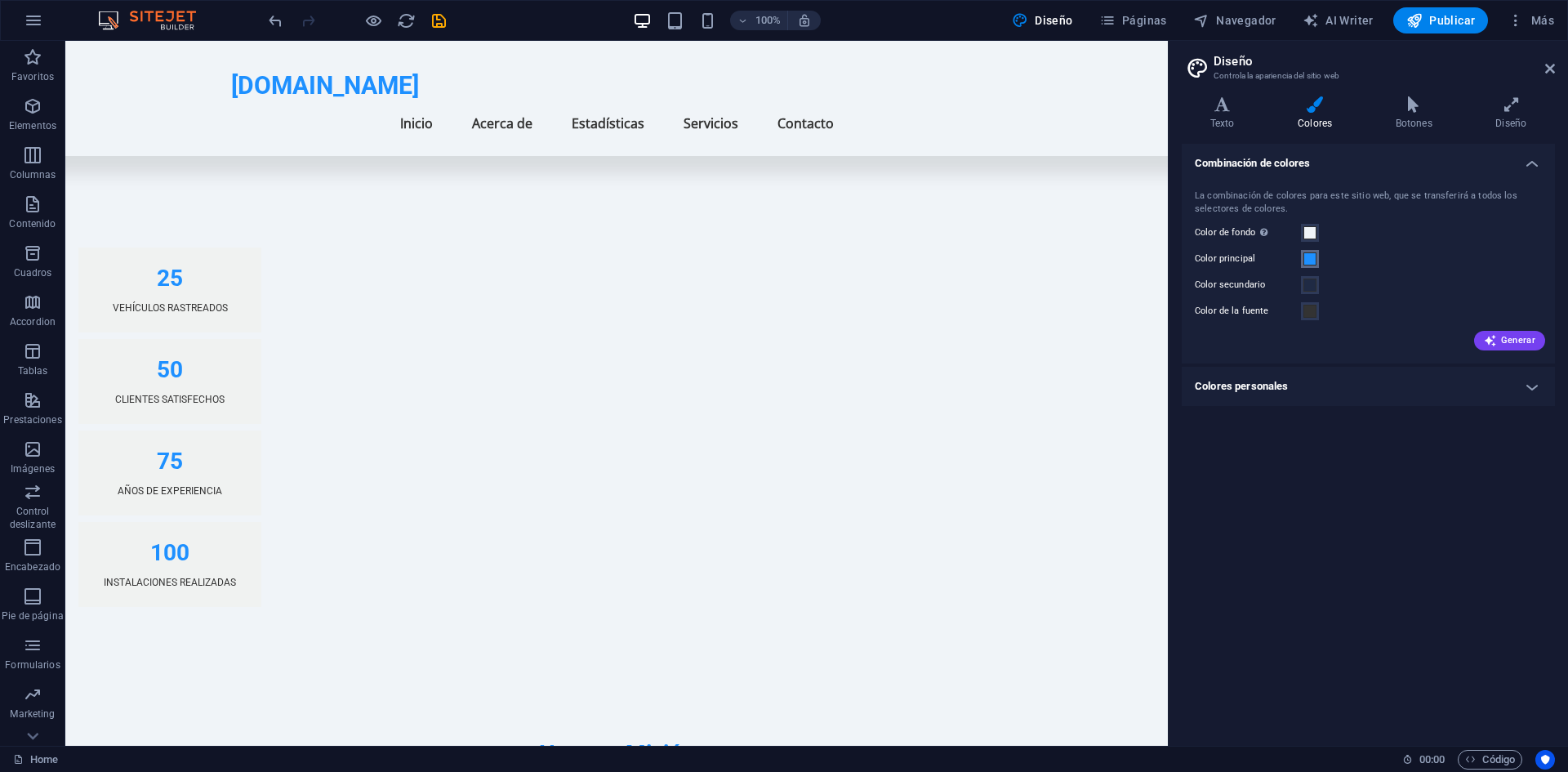
click at [1312, 250] on button "Color principal" at bounding box center [1310, 259] width 18 height 18
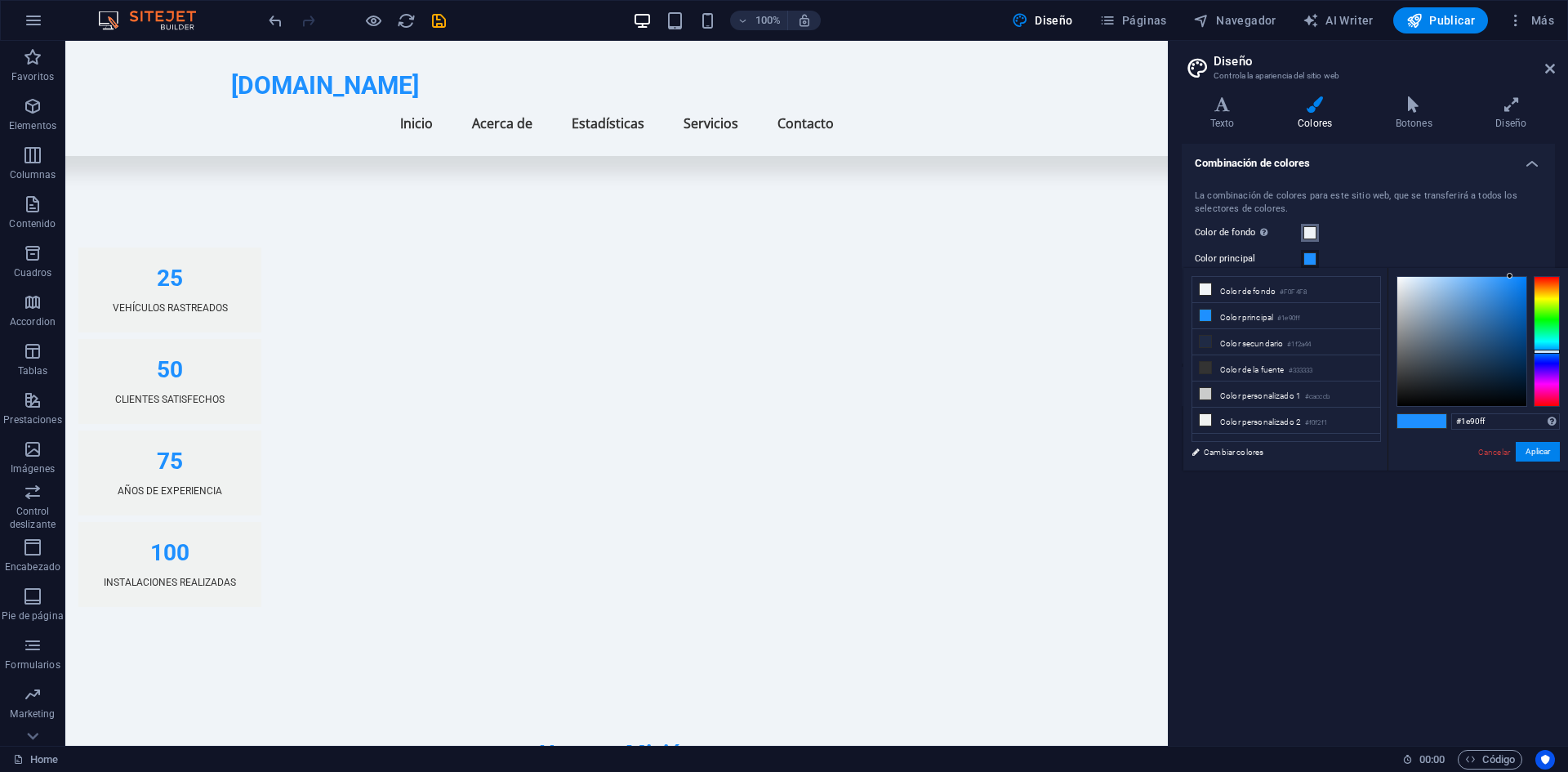
click at [1309, 235] on span at bounding box center [1310, 233] width 13 height 13
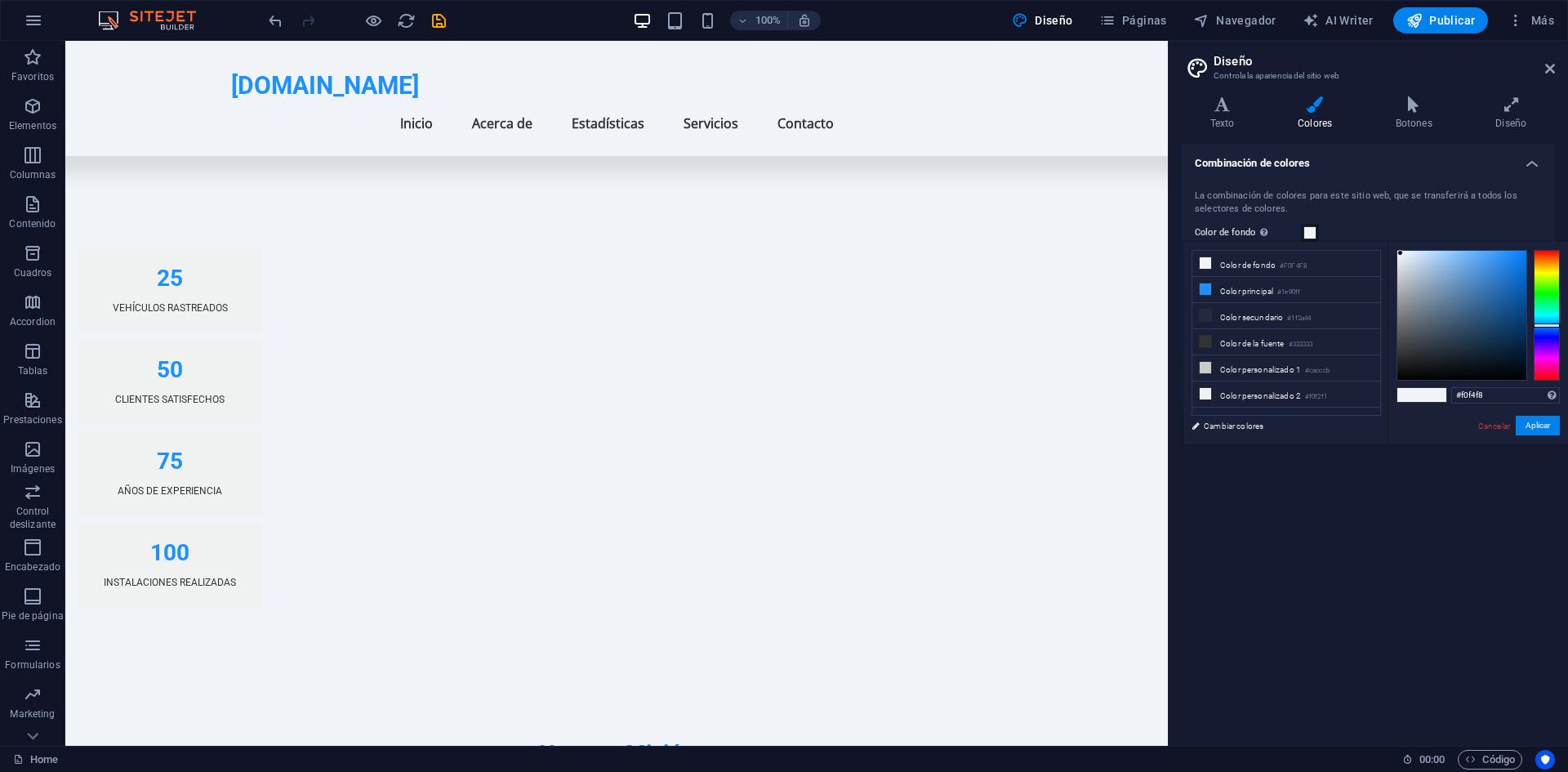
click at [1317, 230] on button "Color de fondo Solo visible si no se encuentra cubierto por otros fondos." at bounding box center [1310, 233] width 18 height 18
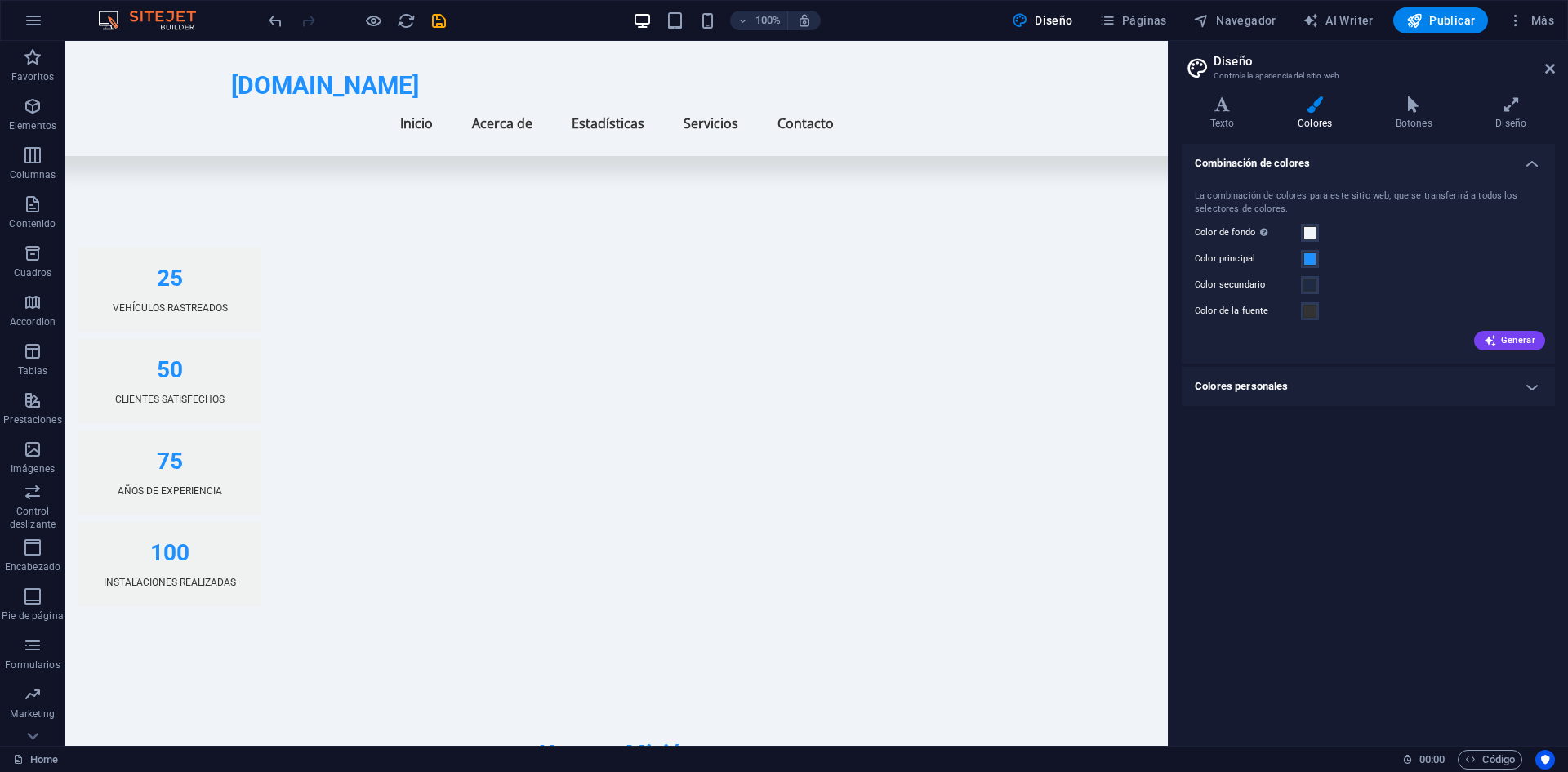
click at [1368, 379] on h4 "Colores personales" at bounding box center [1368, 386] width 373 height 39
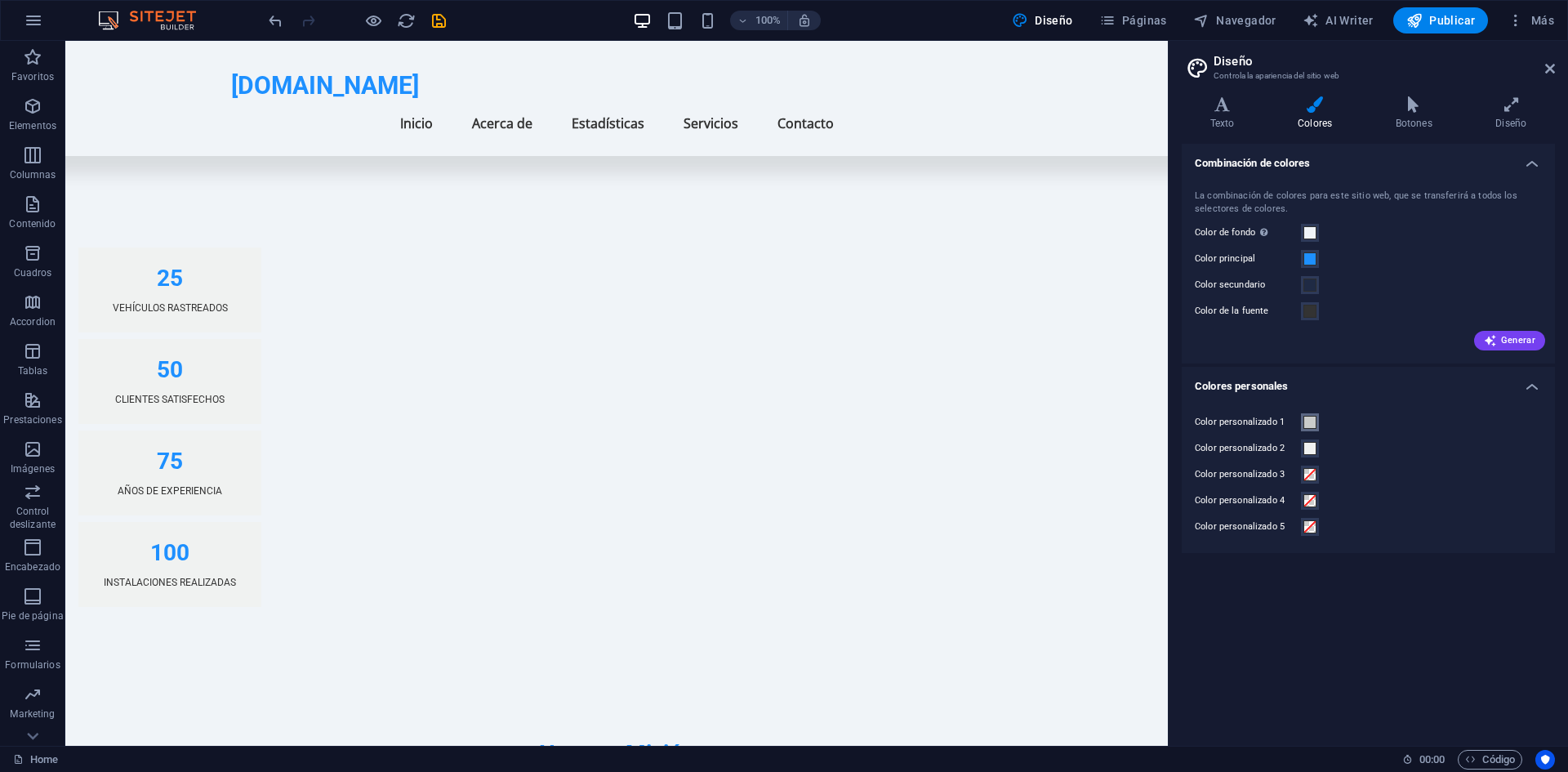
click at [1313, 419] on span at bounding box center [1310, 422] width 13 height 13
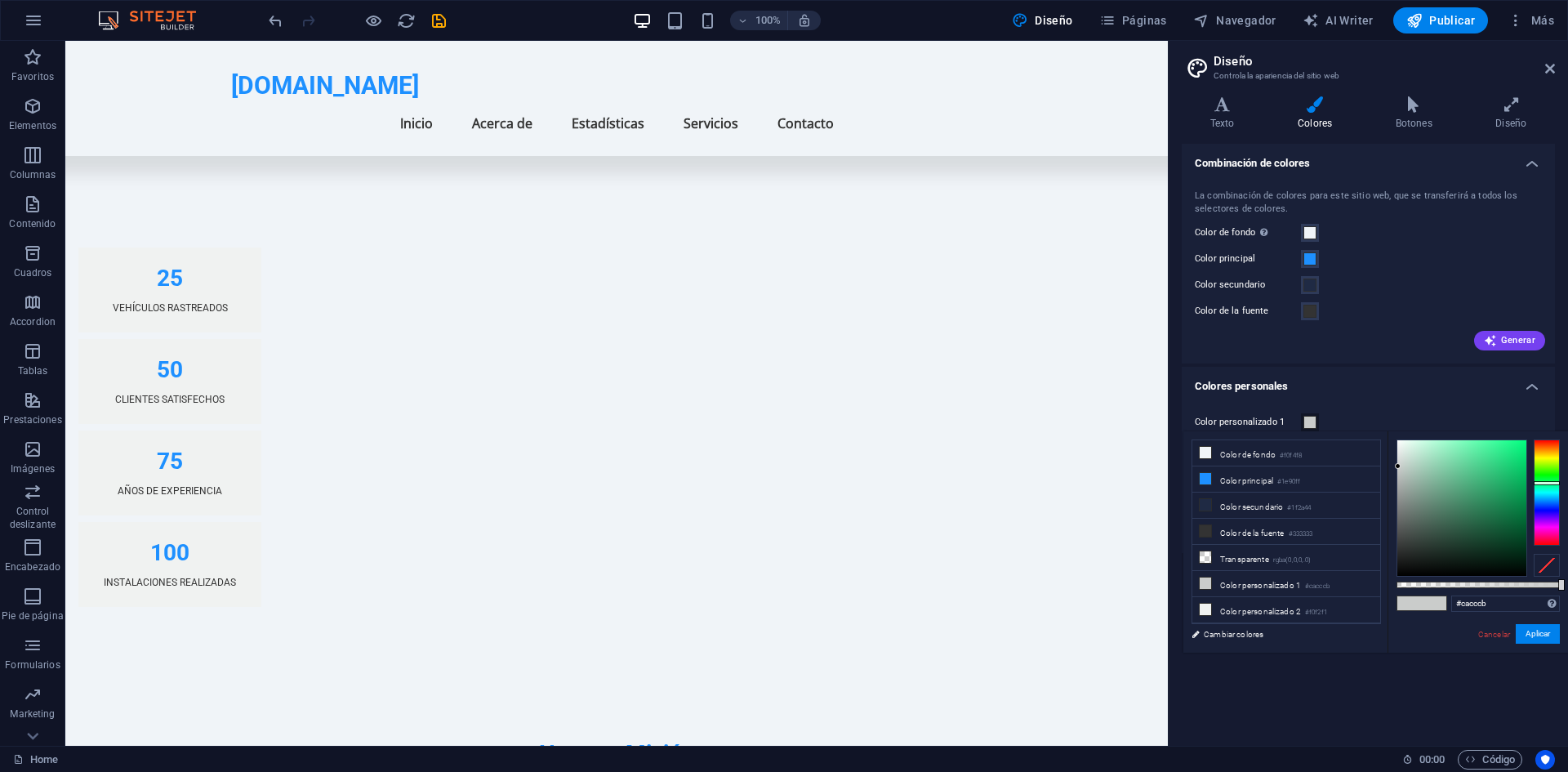
click at [1313, 419] on span at bounding box center [1310, 422] width 13 height 13
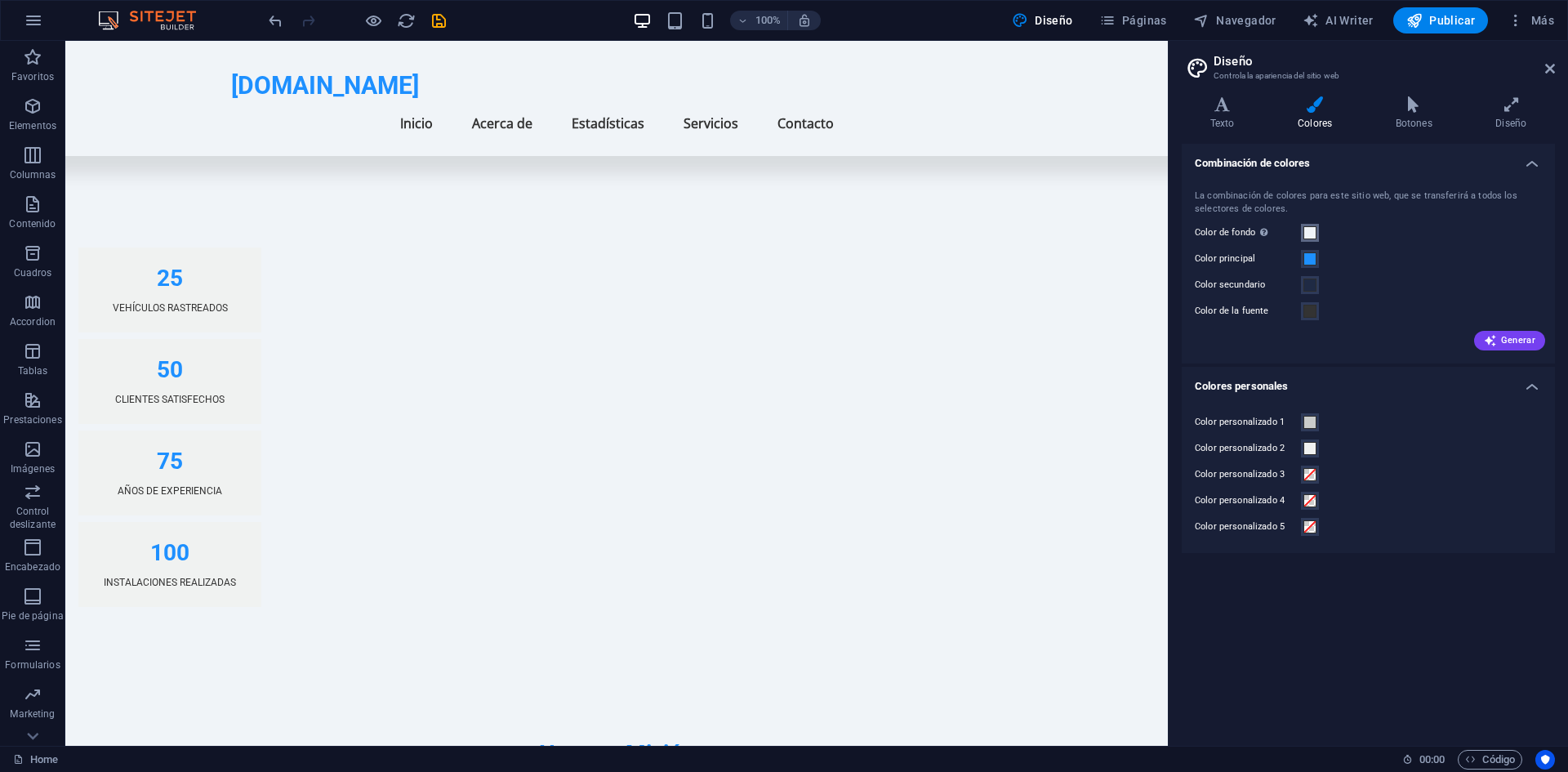
click at [1312, 231] on span at bounding box center [1310, 233] width 13 height 13
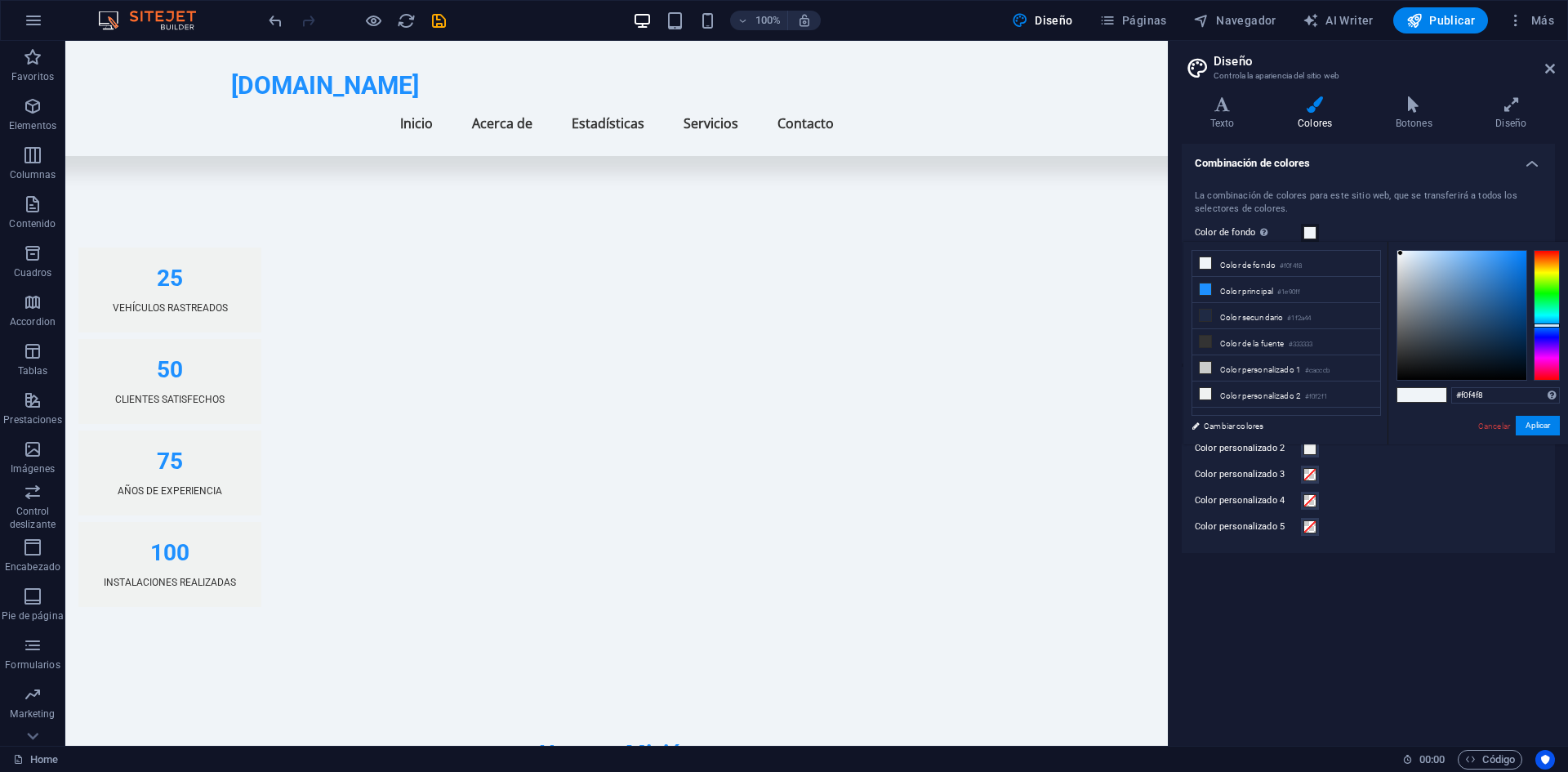
click at [1271, 467] on label "Color personalizado 3" at bounding box center [1248, 474] width 106 height 19
click at [1301, 467] on button "Color personalizado 3" at bounding box center [1310, 474] width 18 height 18
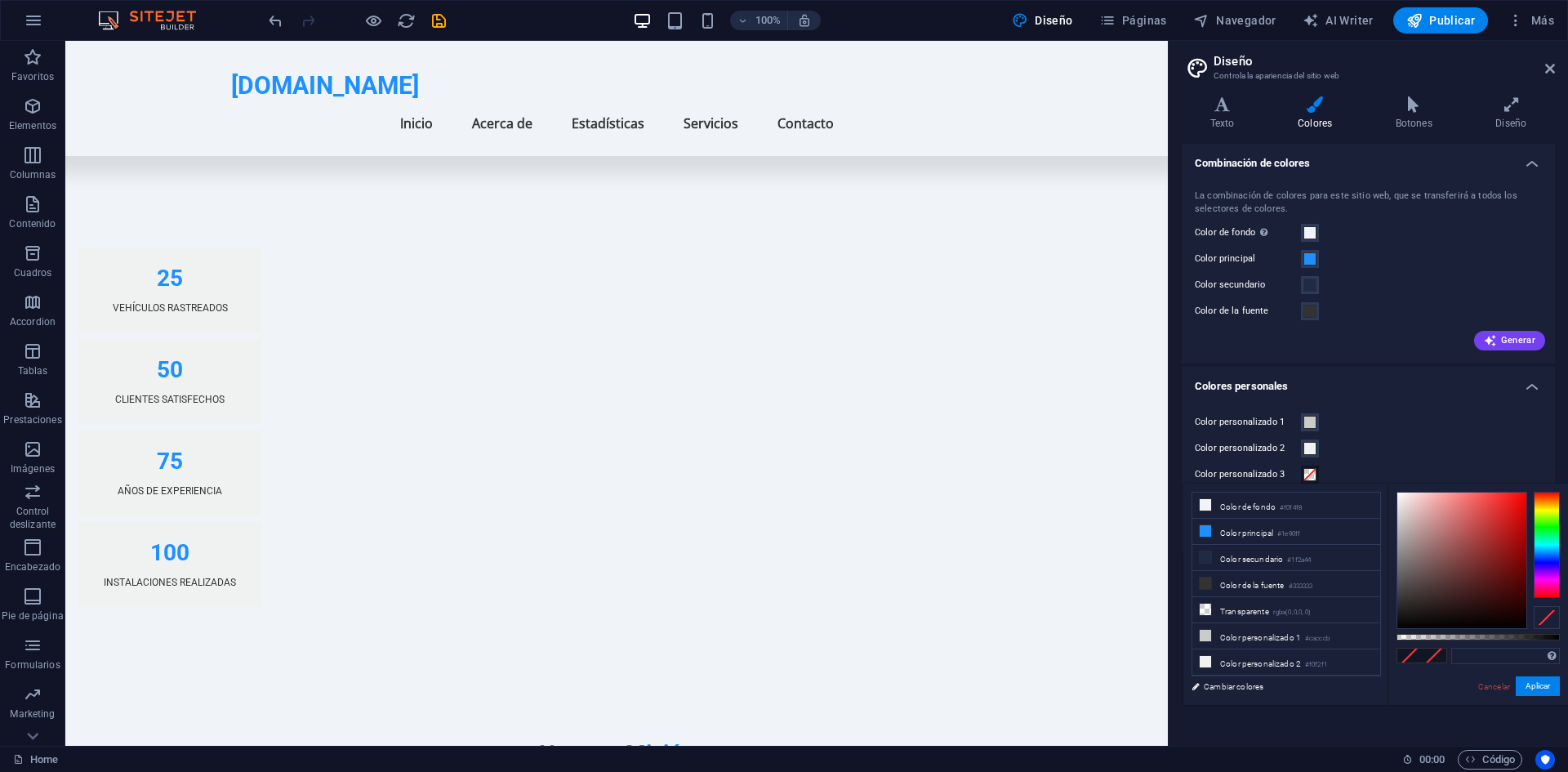
click at [1306, 474] on span at bounding box center [1310, 474] width 13 height 13
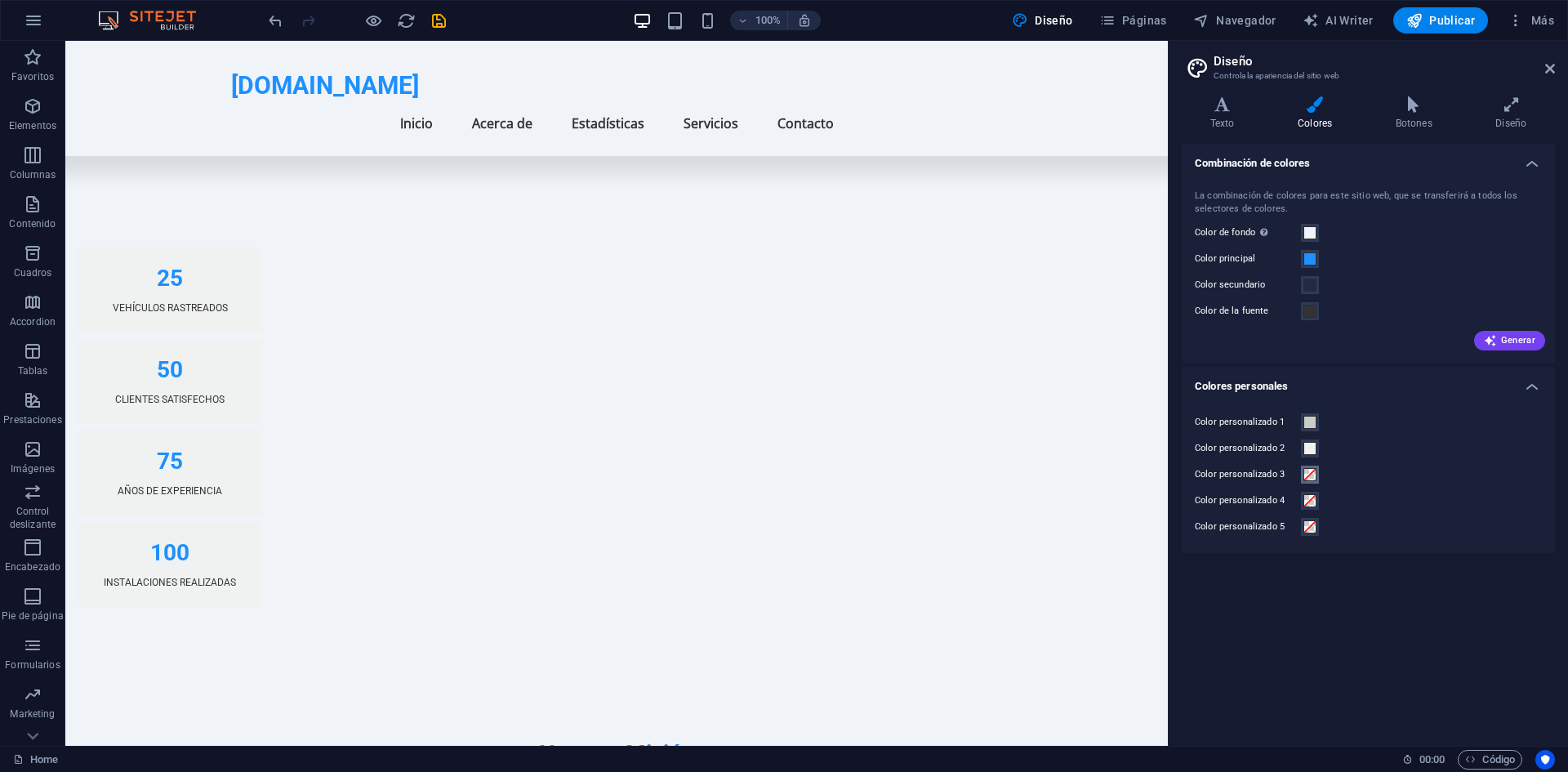
click at [1306, 474] on span at bounding box center [1310, 474] width 13 height 13
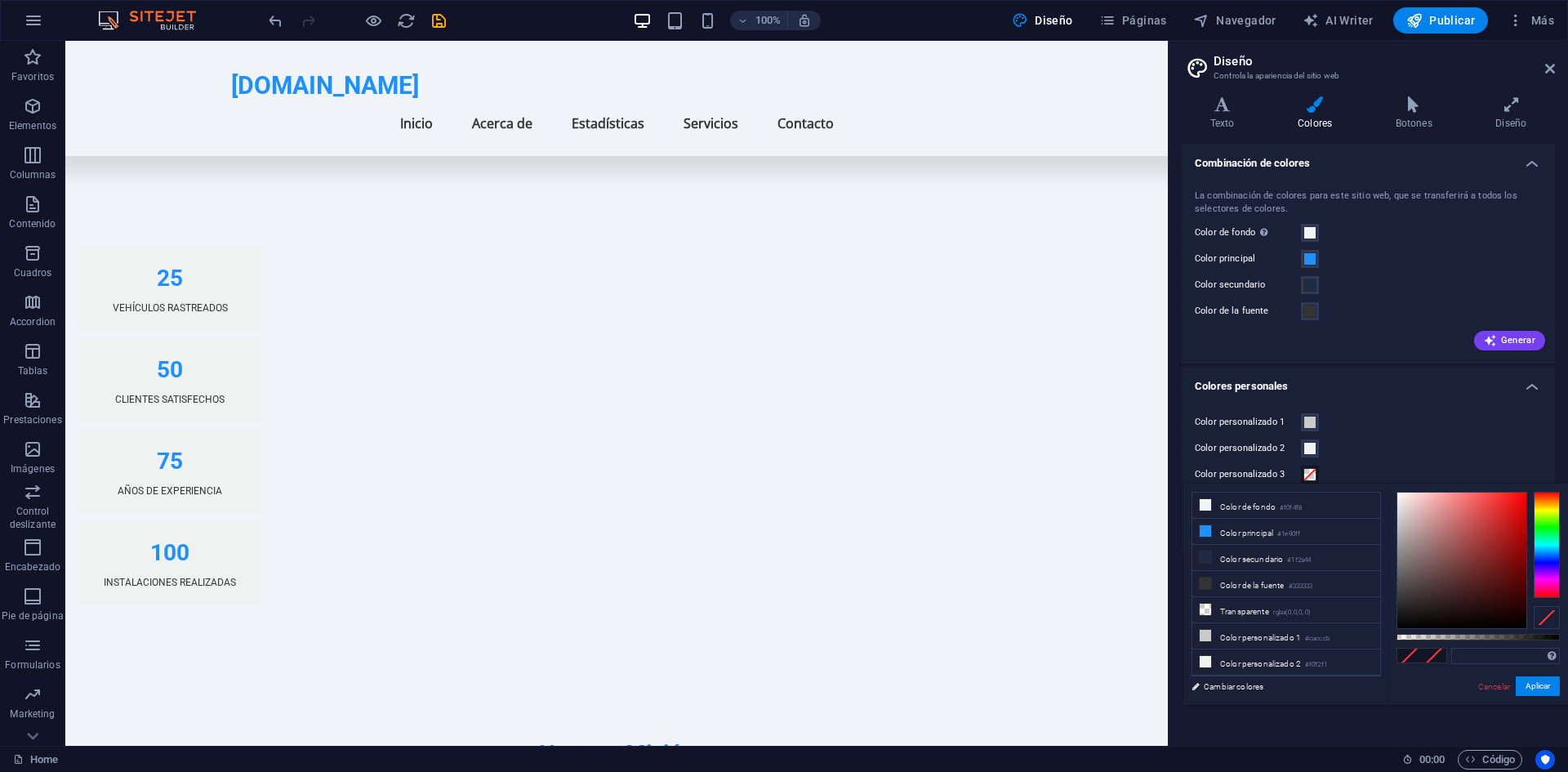
click at [1400, 659] on span at bounding box center [1409, 655] width 25 height 14
drag, startPoint x: 1423, startPoint y: 616, endPoint x: 1386, endPoint y: 606, distance: 38.3
click at [1386, 606] on div "less Color de fondo #f0f4f8 Color principal #1e90ff Color secundario #1f2a44 Co…" at bounding box center [1375, 594] width 384 height 222
click at [1550, 636] on div "#272727 Formatos soportados #0852ed rgb(8, 82, 237) rgba(8, 82, 237, 90%) hsv(2…" at bounding box center [1476, 712] width 180 height 458
drag, startPoint x: 1550, startPoint y: 636, endPoint x: 1525, endPoint y: 640, distance: 25.3
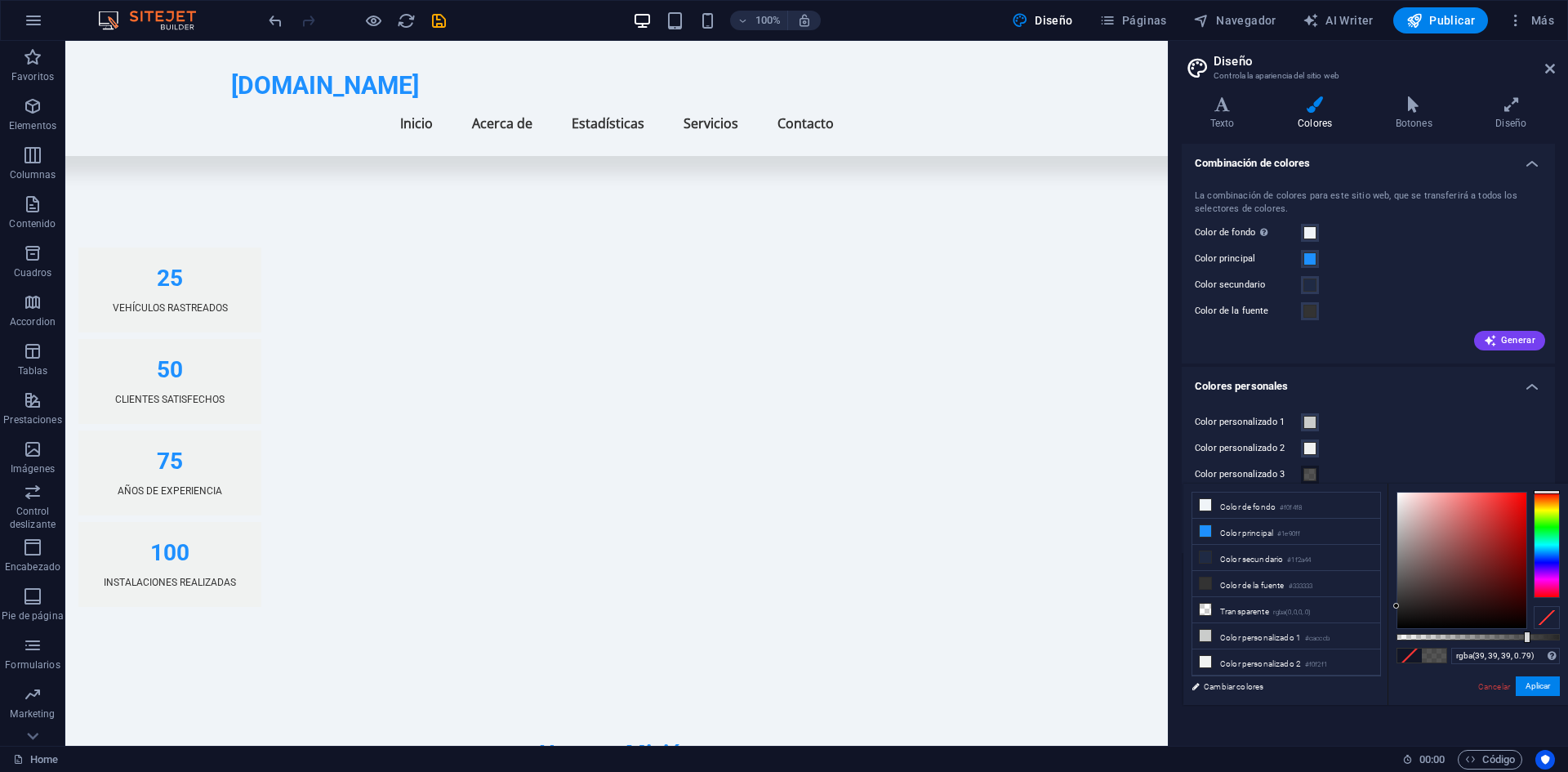
click at [1525, 640] on div at bounding box center [1477, 636] width 163 height 6
type input "rgba(39, 39, 39, 0.825)"
click at [1530, 639] on div at bounding box center [1532, 637] width 6 height 11
click at [1539, 681] on button "Aplicar" at bounding box center [1538, 686] width 44 height 19
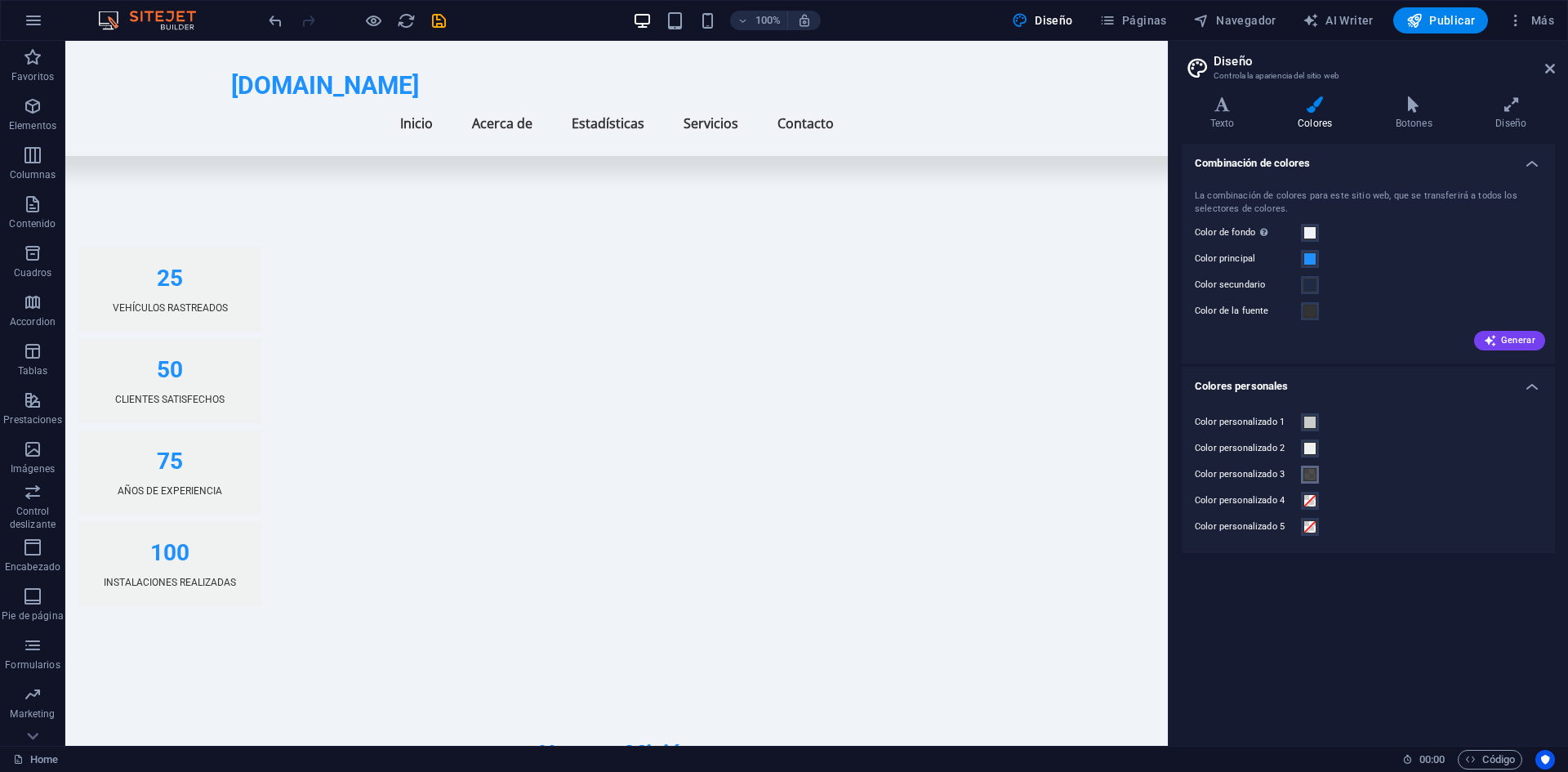
click at [1309, 473] on span at bounding box center [1310, 474] width 13 height 13
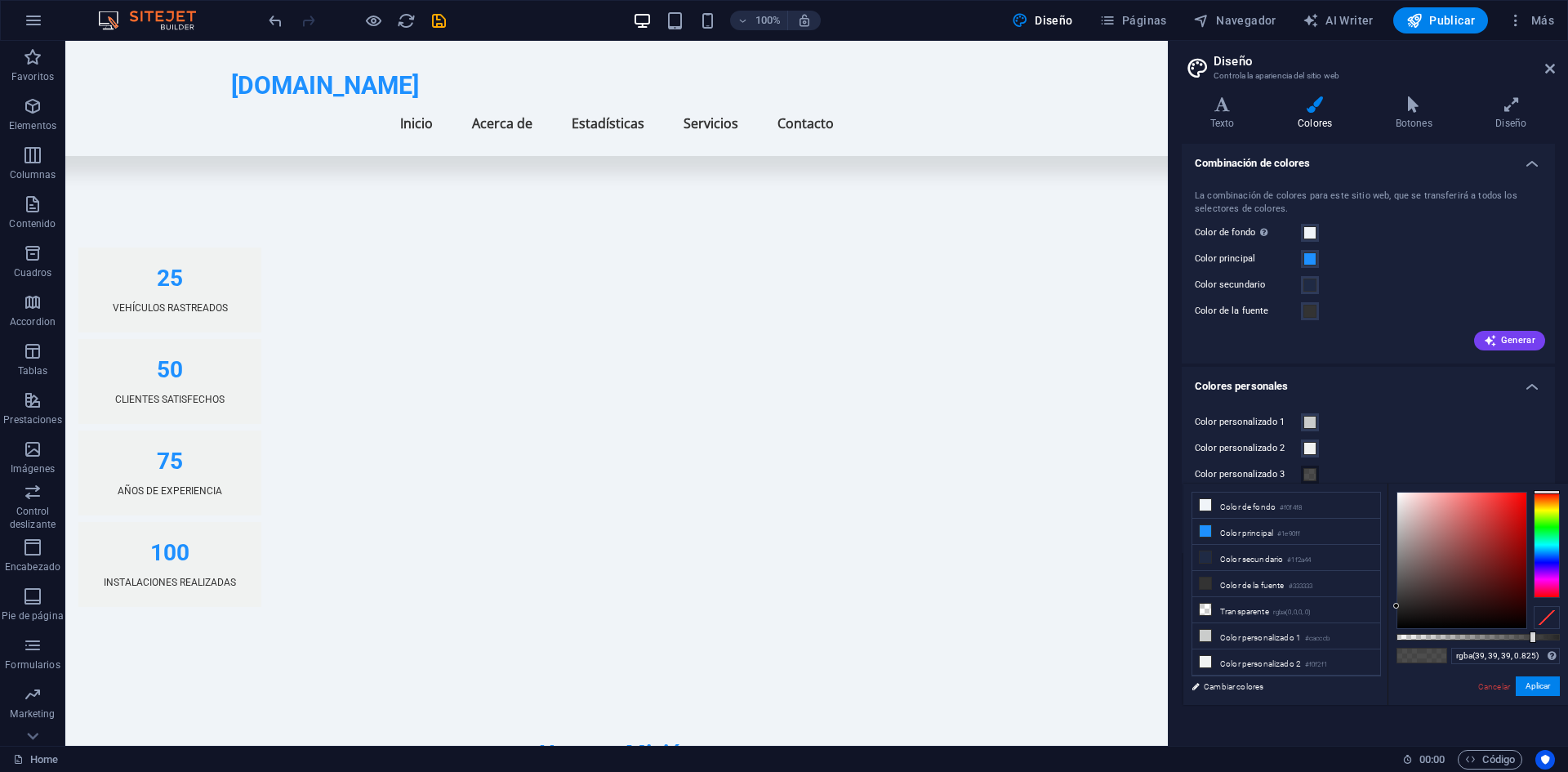
click at [1309, 473] on span at bounding box center [1310, 474] width 13 height 13
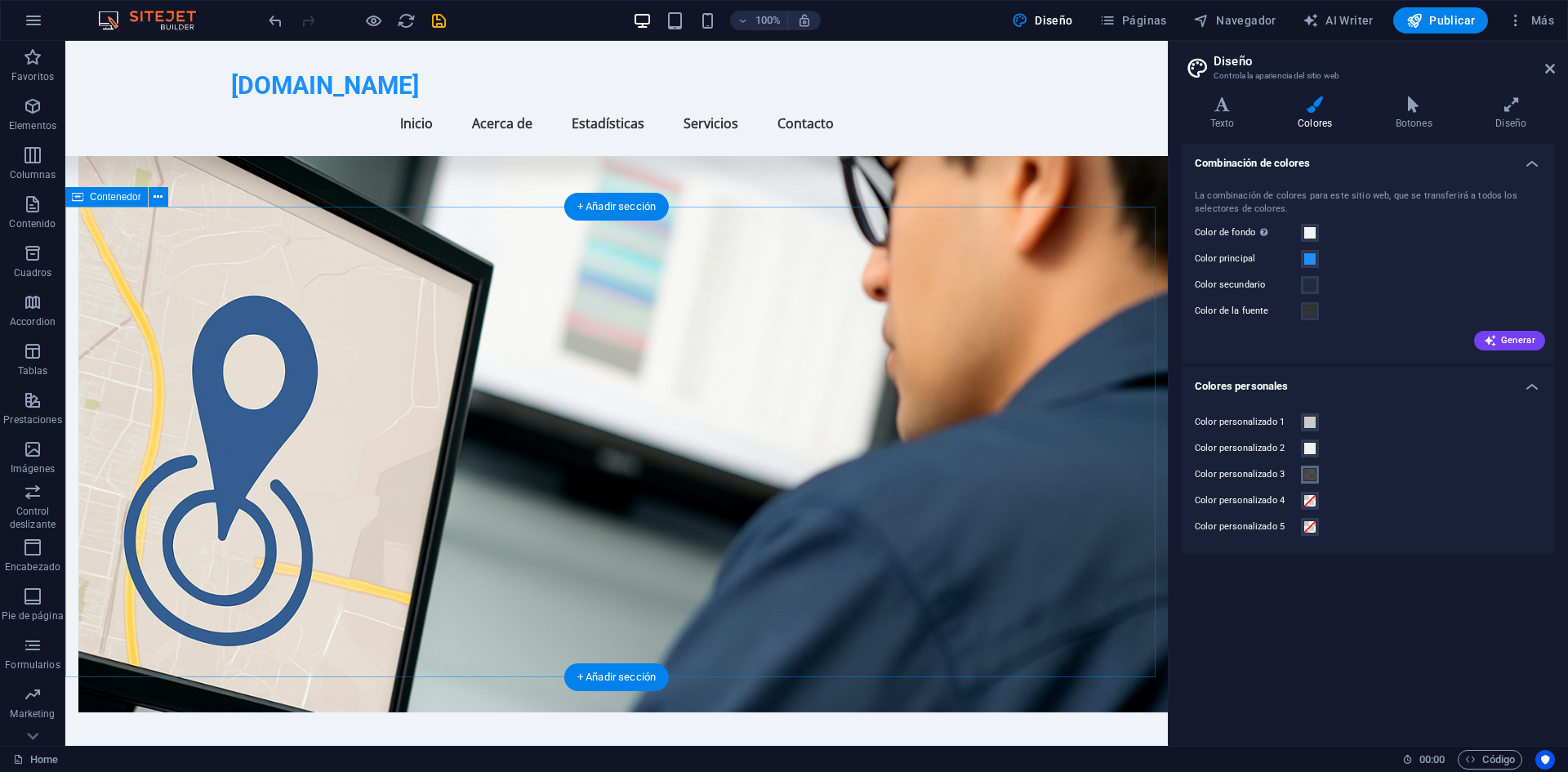
scroll to position [930, 0]
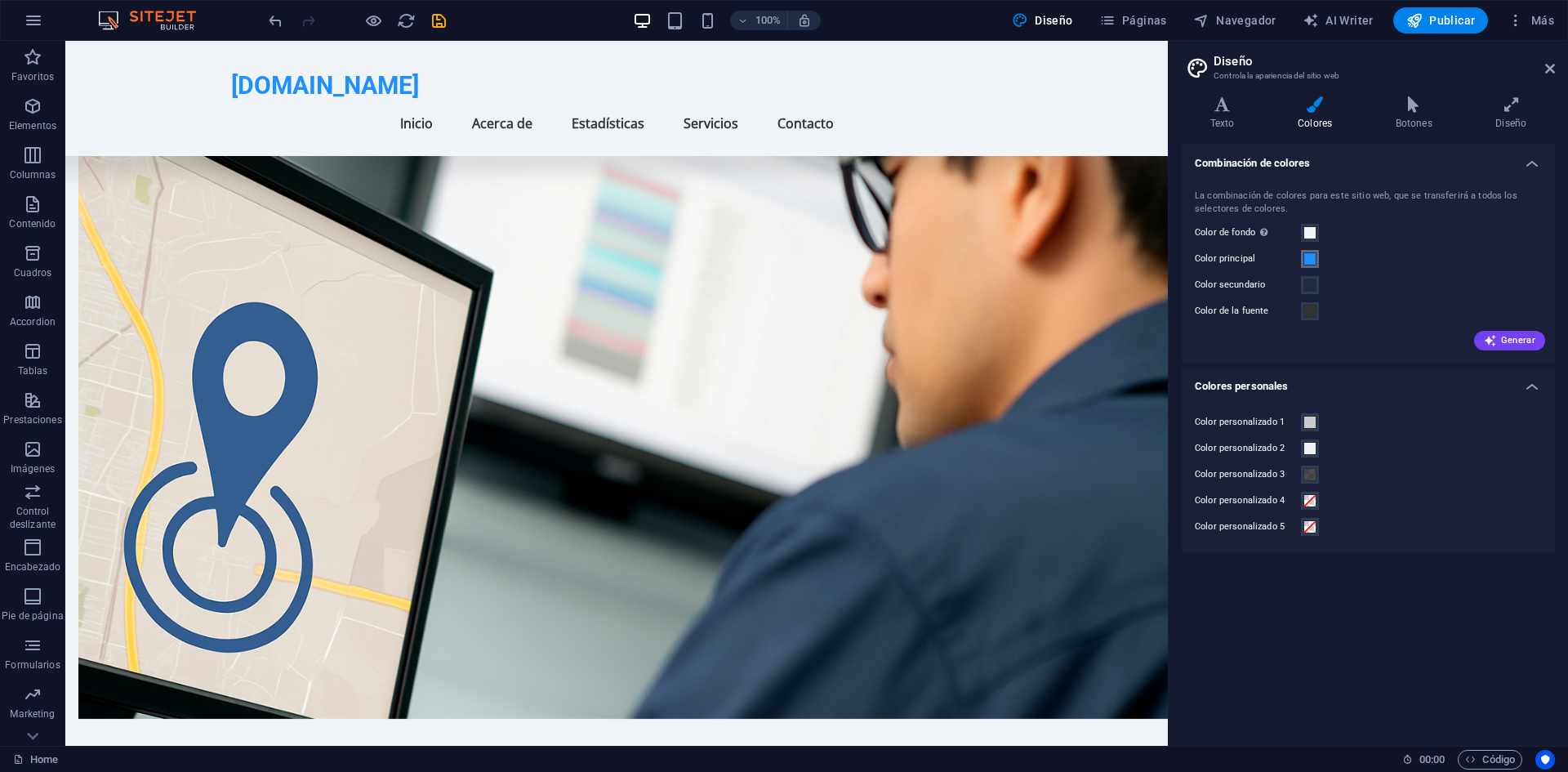
click at [1311, 266] on button "Color principal" at bounding box center [1310, 259] width 18 height 18
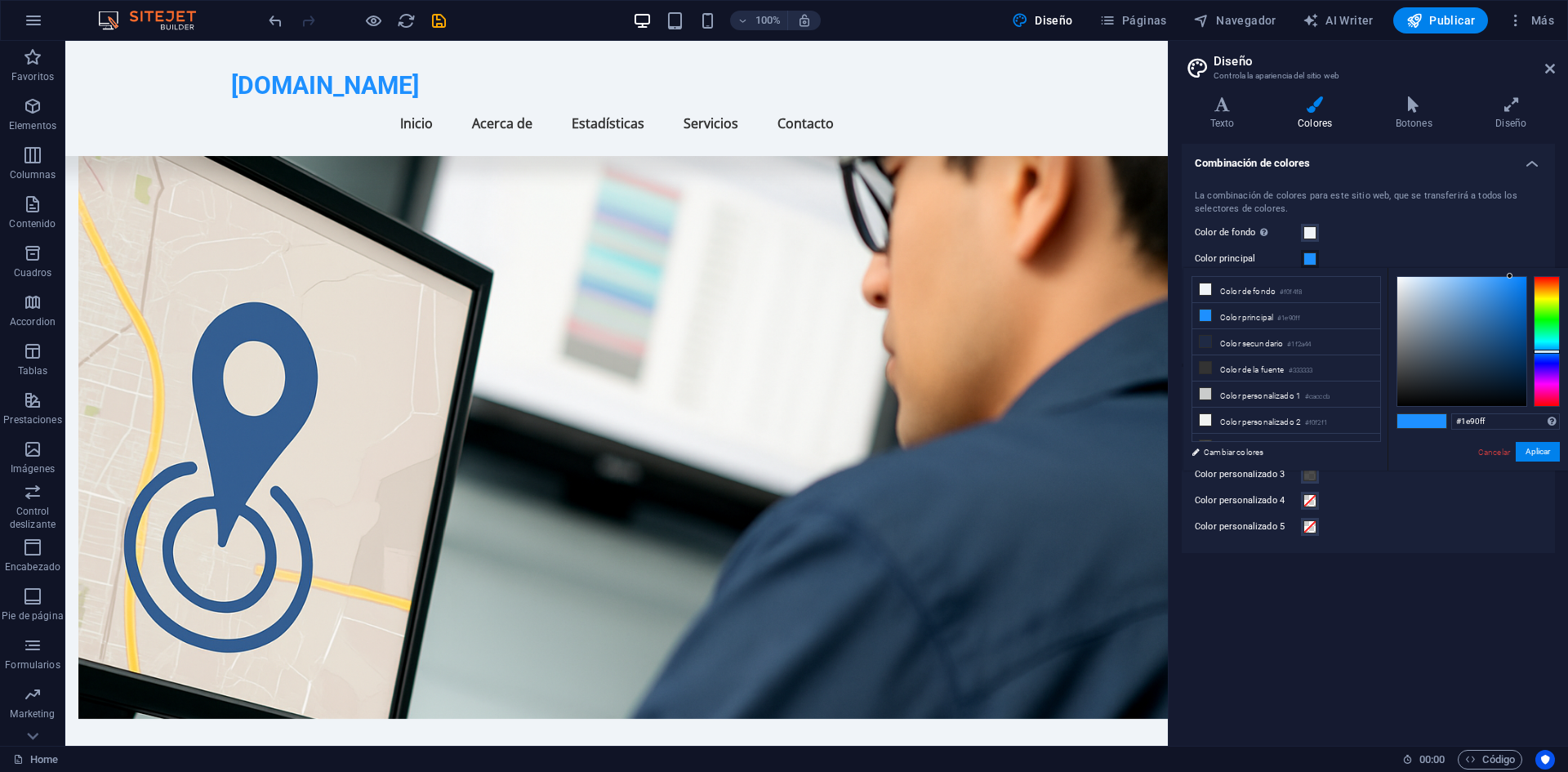
click at [1311, 266] on button "Color principal" at bounding box center [1310, 259] width 18 height 18
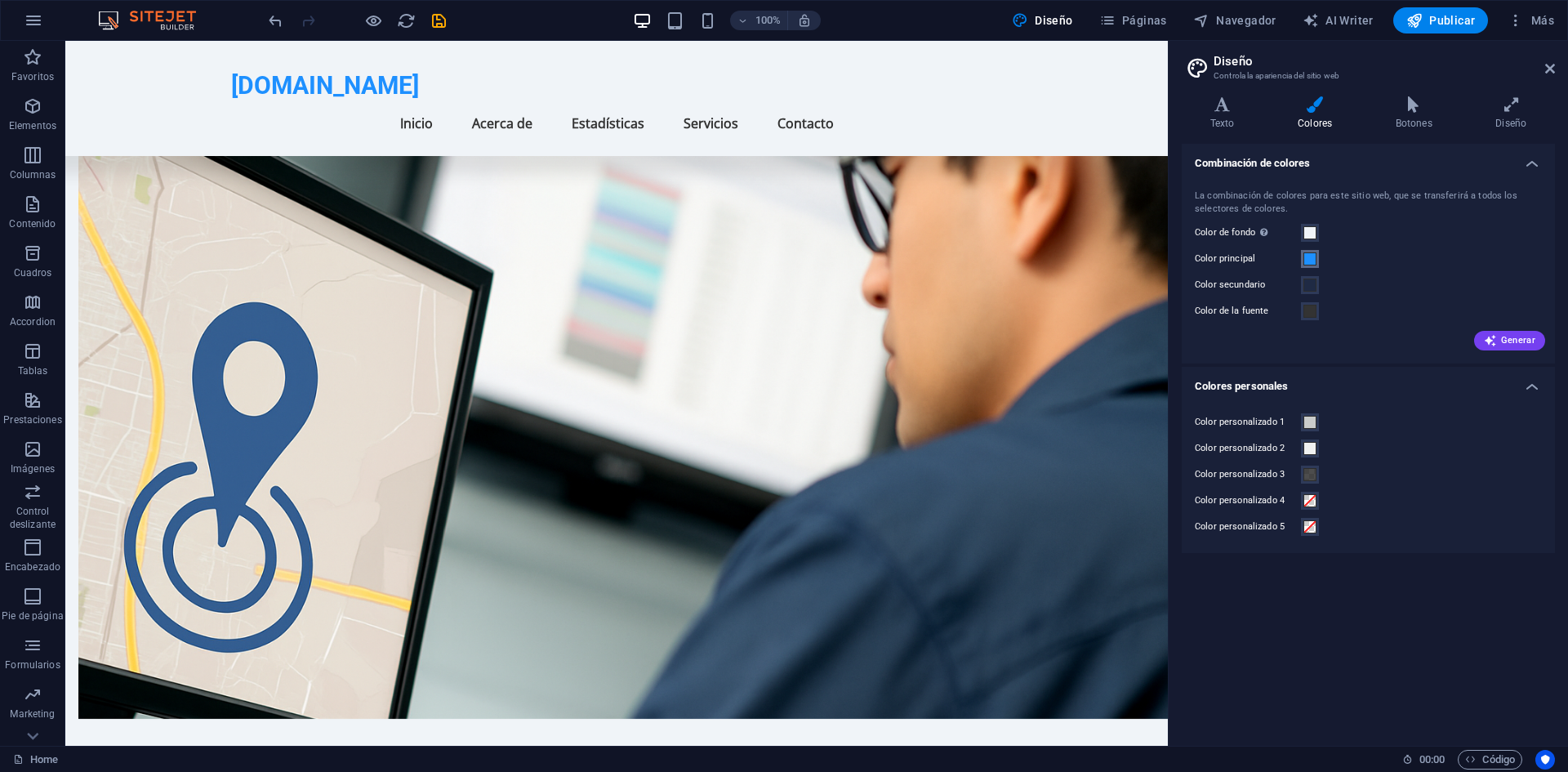
click at [1311, 266] on button "Color principal" at bounding box center [1310, 259] width 18 height 18
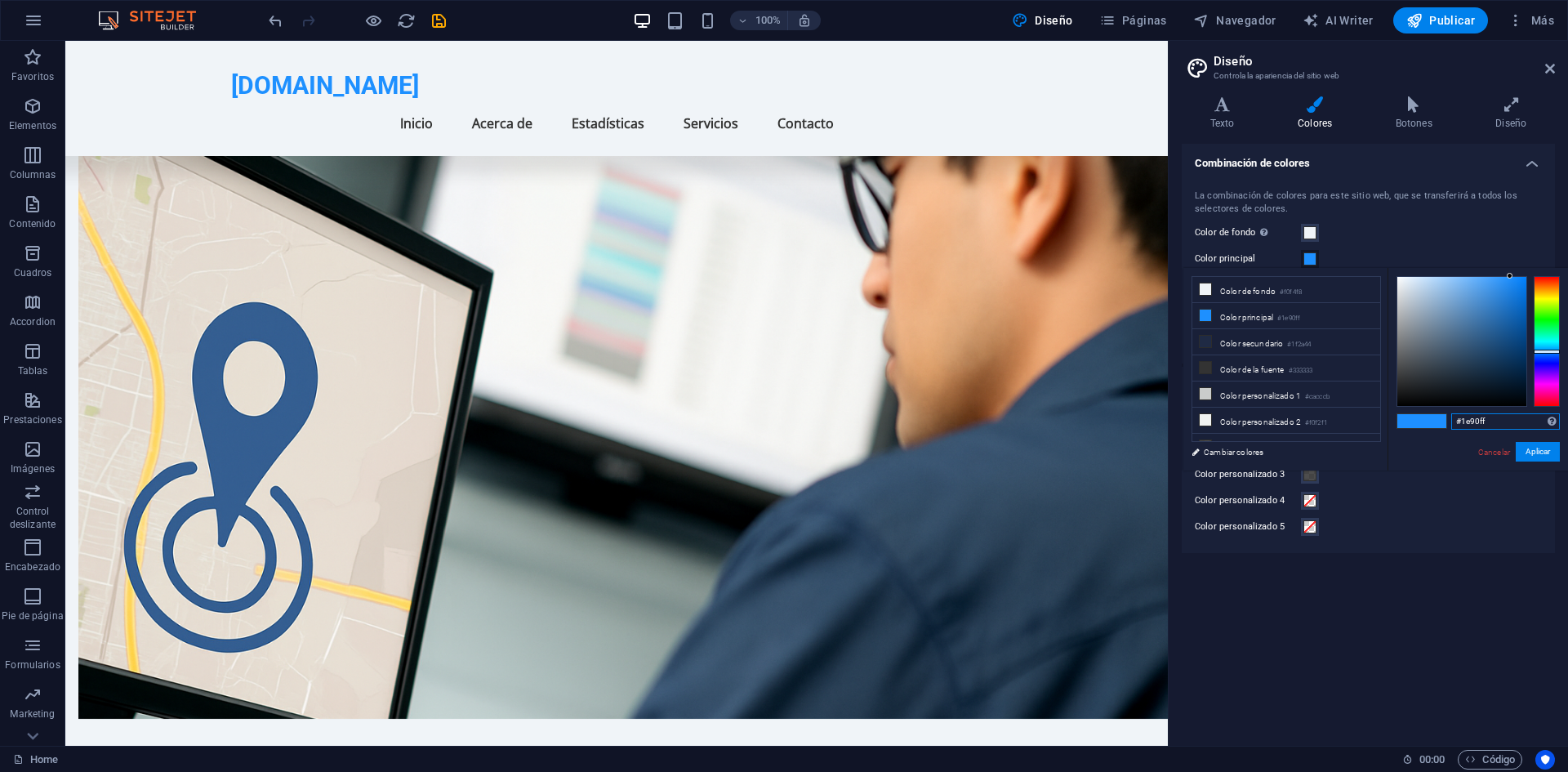
drag, startPoint x: 1487, startPoint y: 416, endPoint x: 1441, endPoint y: 422, distance: 46.4
click at [1441, 422] on div "#1e90ff Formatos soportados #0852ed rgb(8, 82, 237) rgba(8, 82, 237, 90%) hsv(2…" at bounding box center [1476, 488] width 180 height 440
click at [1300, 367] on small "#333333" at bounding box center [1301, 371] width 25 height 11
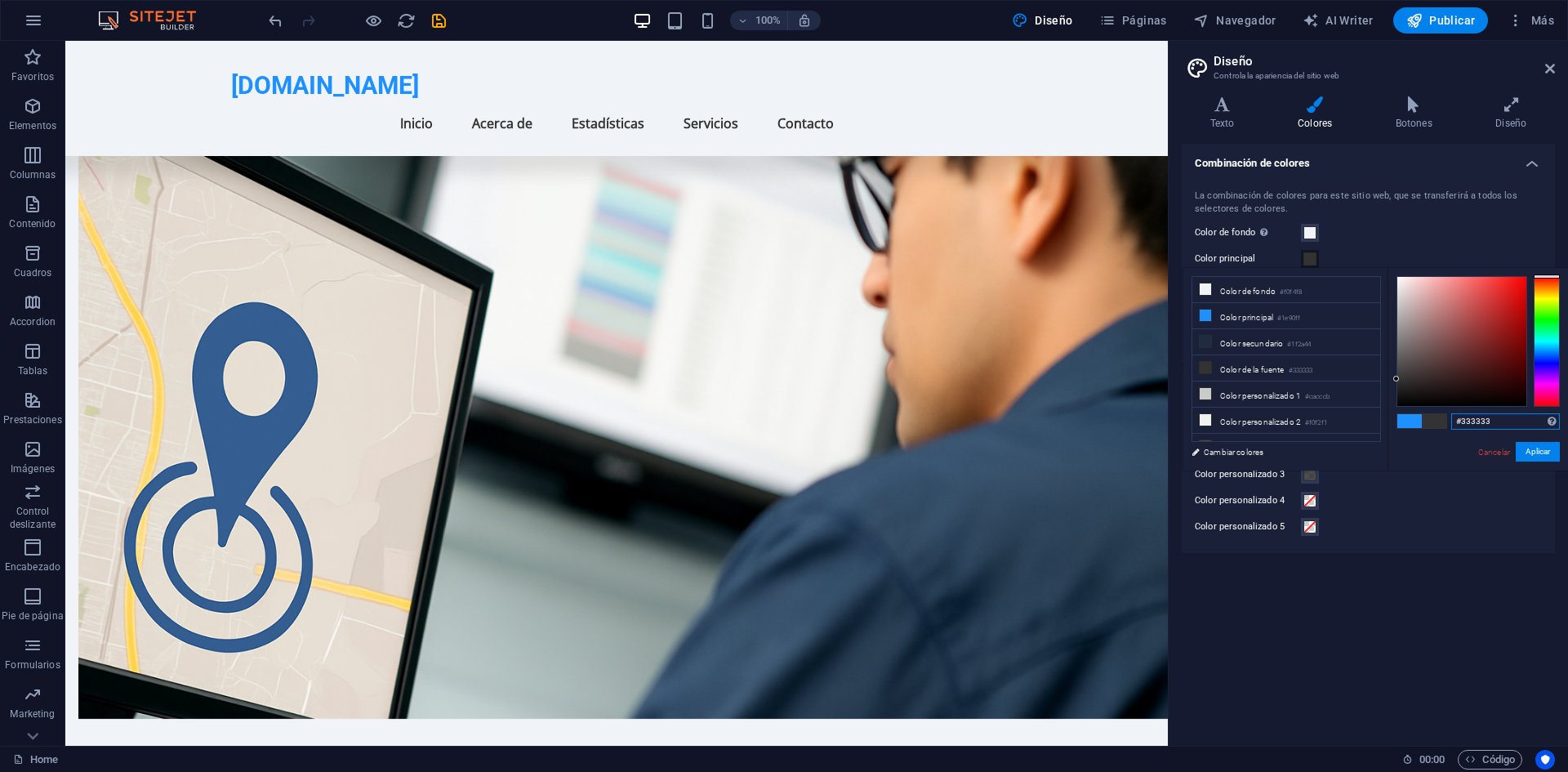
click at [1492, 417] on input "#333333" at bounding box center [1505, 421] width 109 height 16
type input "#"
click at [1485, 455] on link "Cancelar" at bounding box center [1494, 451] width 35 height 12
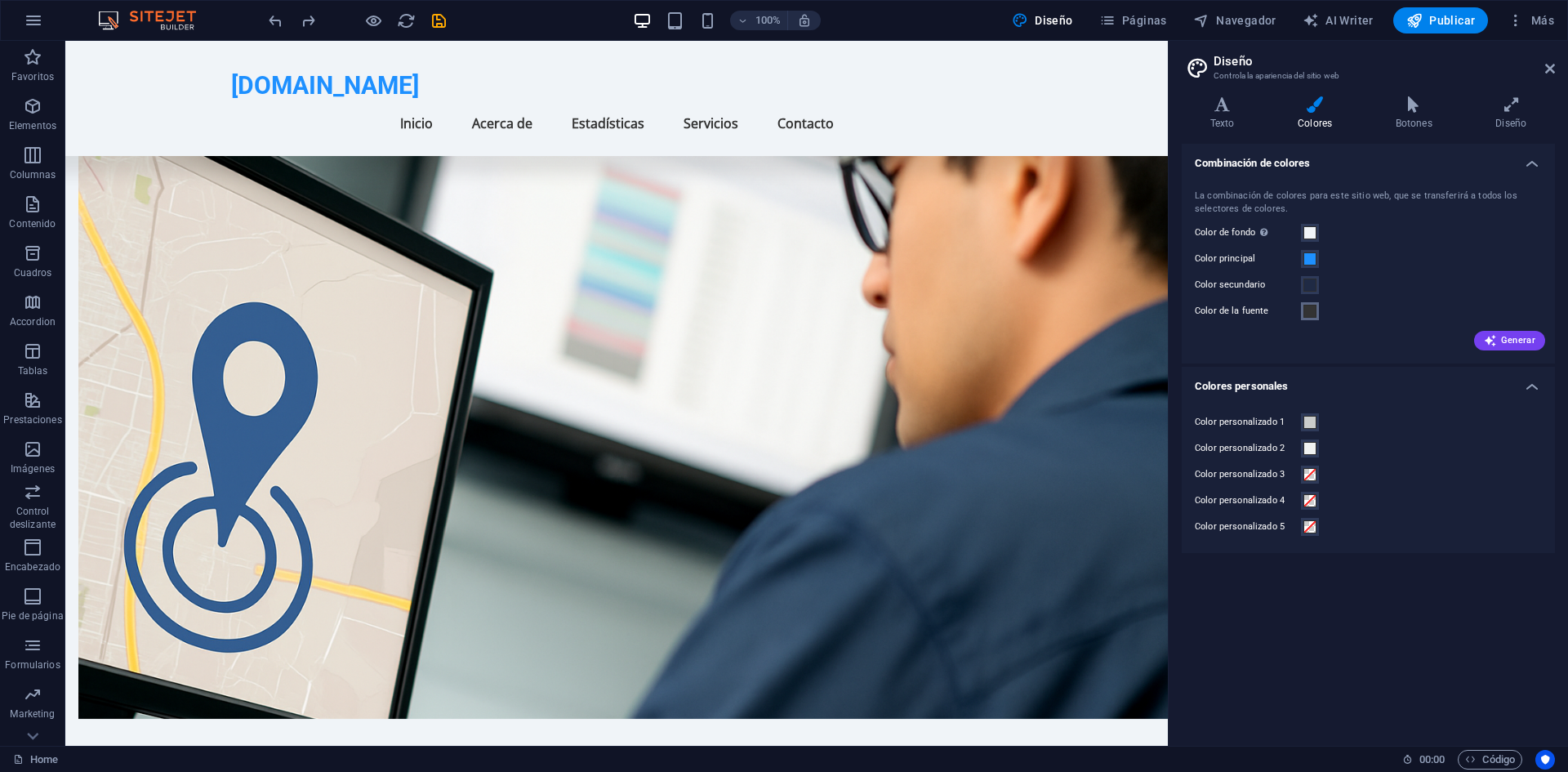
click at [1311, 309] on span at bounding box center [1310, 311] width 13 height 13
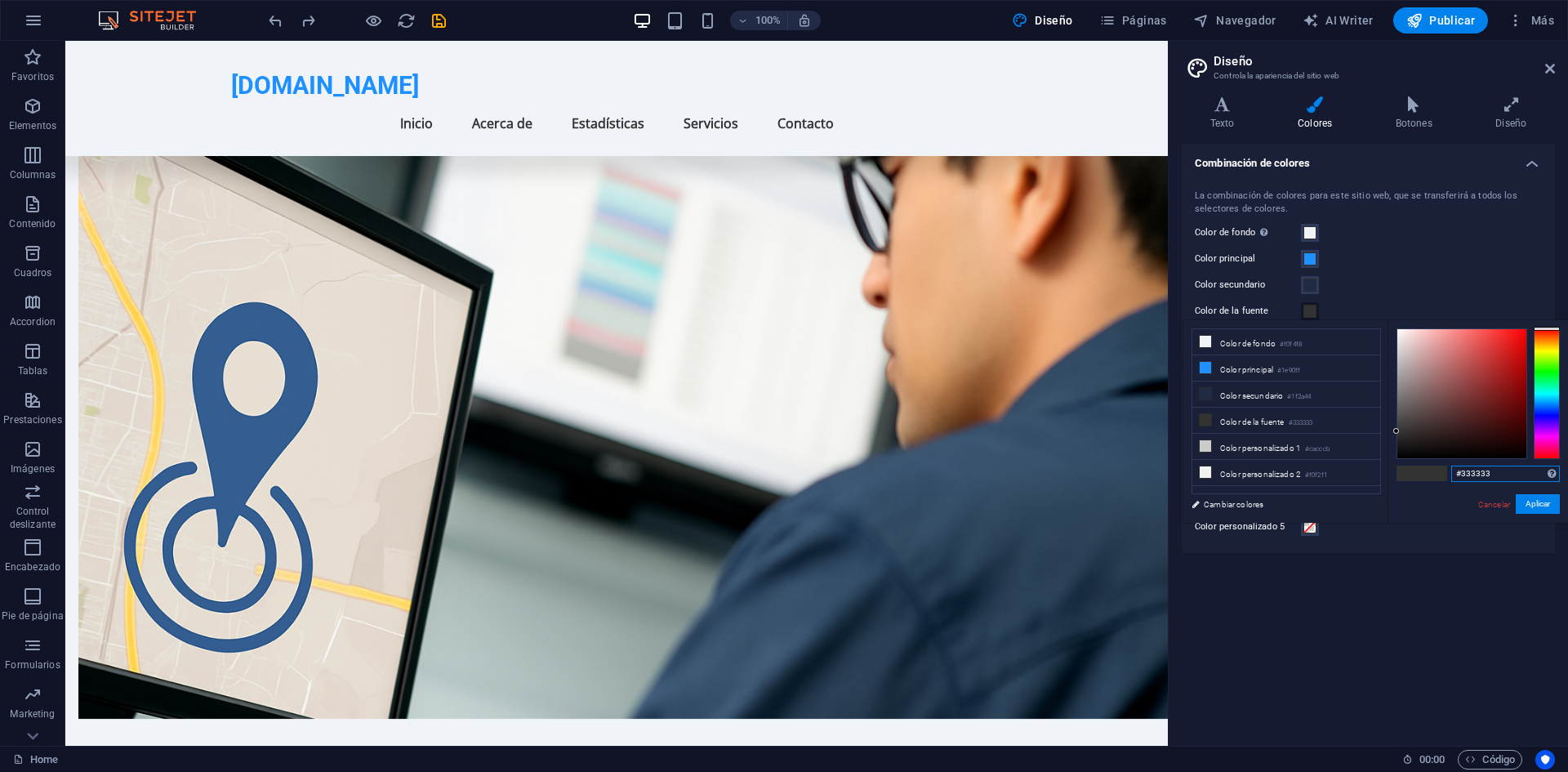
click at [1493, 473] on input "#333333" at bounding box center [1505, 473] width 109 height 16
